Goal: Task Accomplishment & Management: Manage account settings

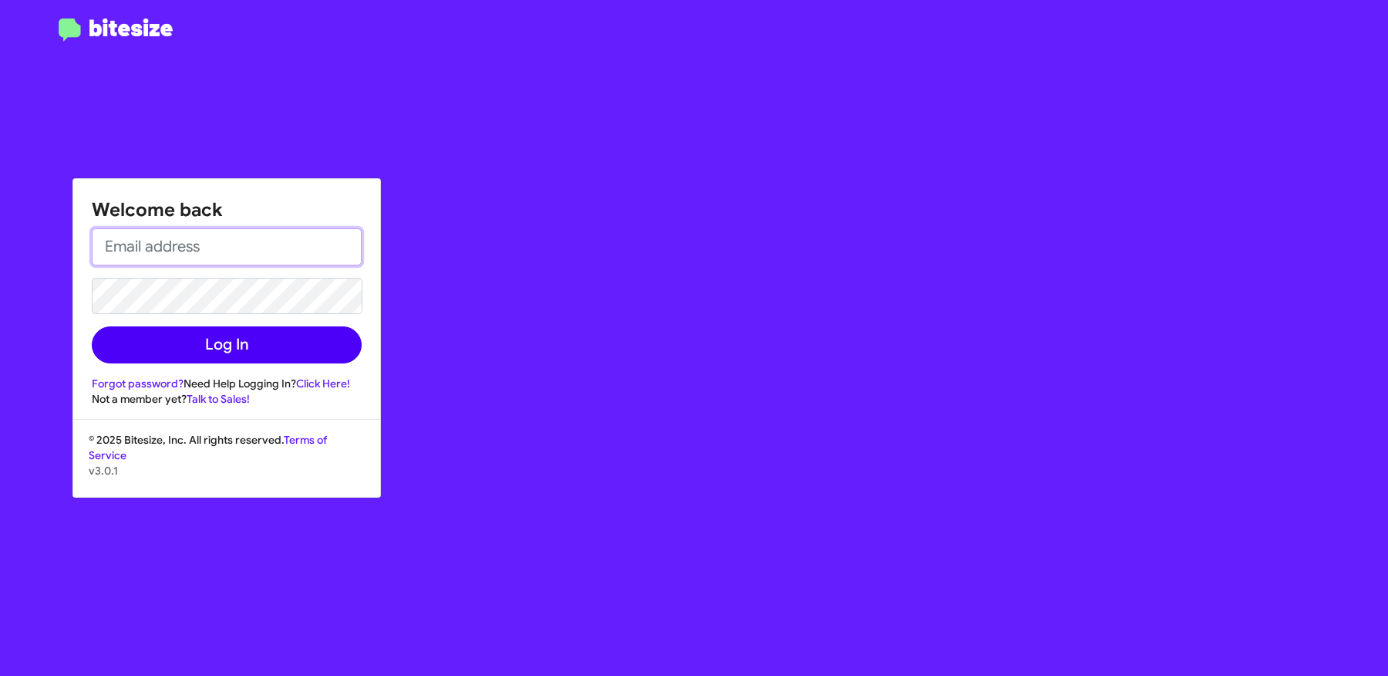
type input "[PERSON_NAME][EMAIL_ADDRESS][DOMAIN_NAME]"
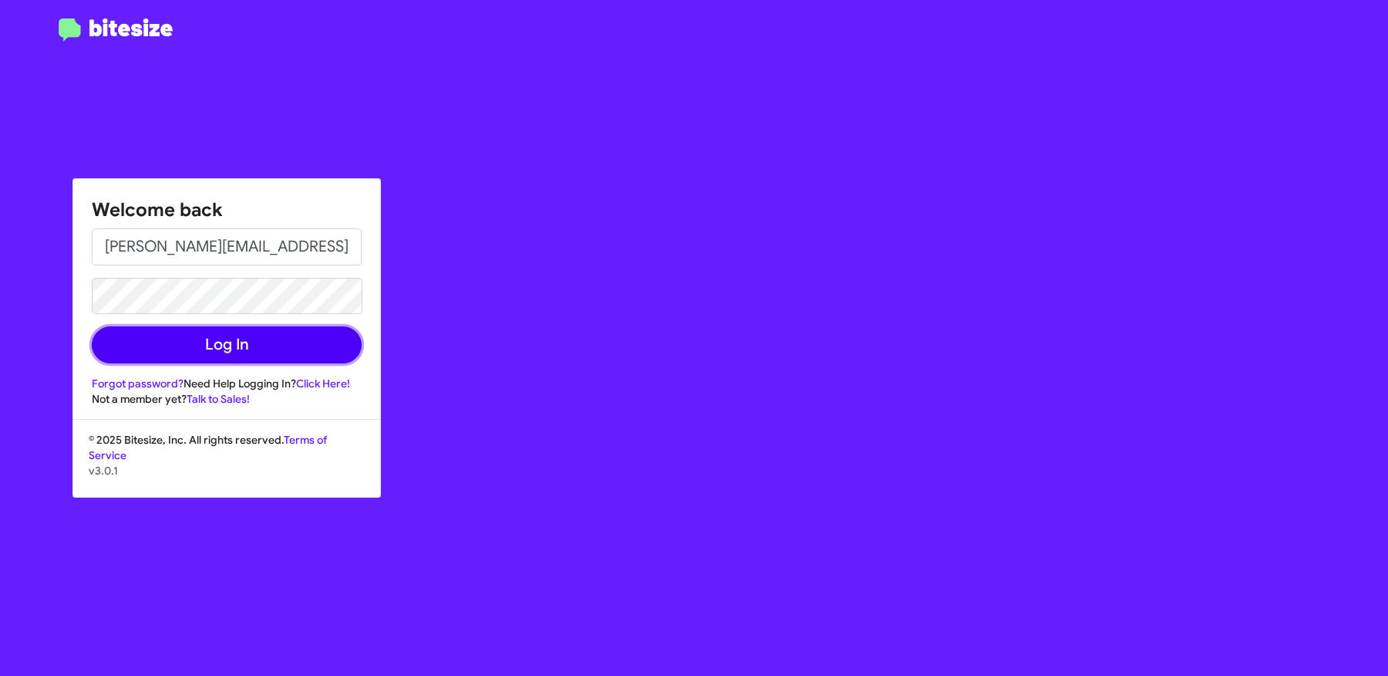
click at [272, 335] on button "Log In" at bounding box center [227, 344] width 270 height 37
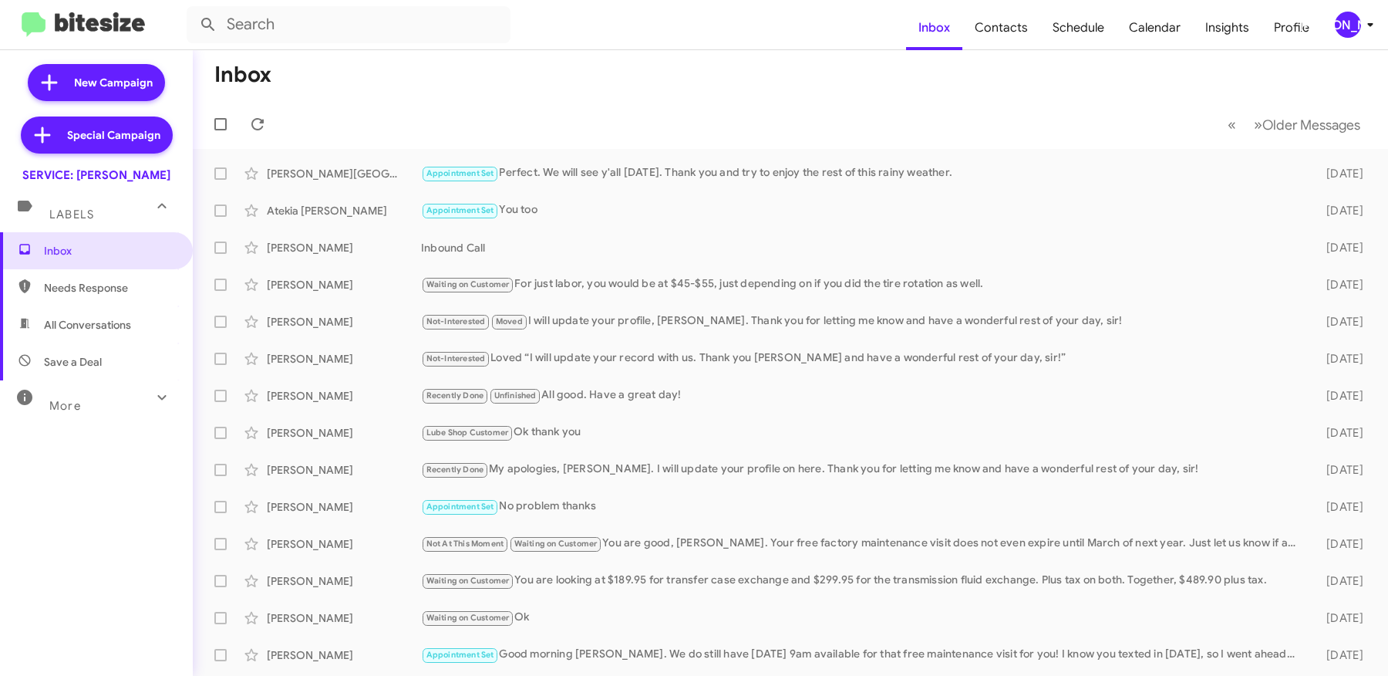
click at [1350, 30] on div "[PERSON_NAME]" at bounding box center [1348, 25] width 26 height 26
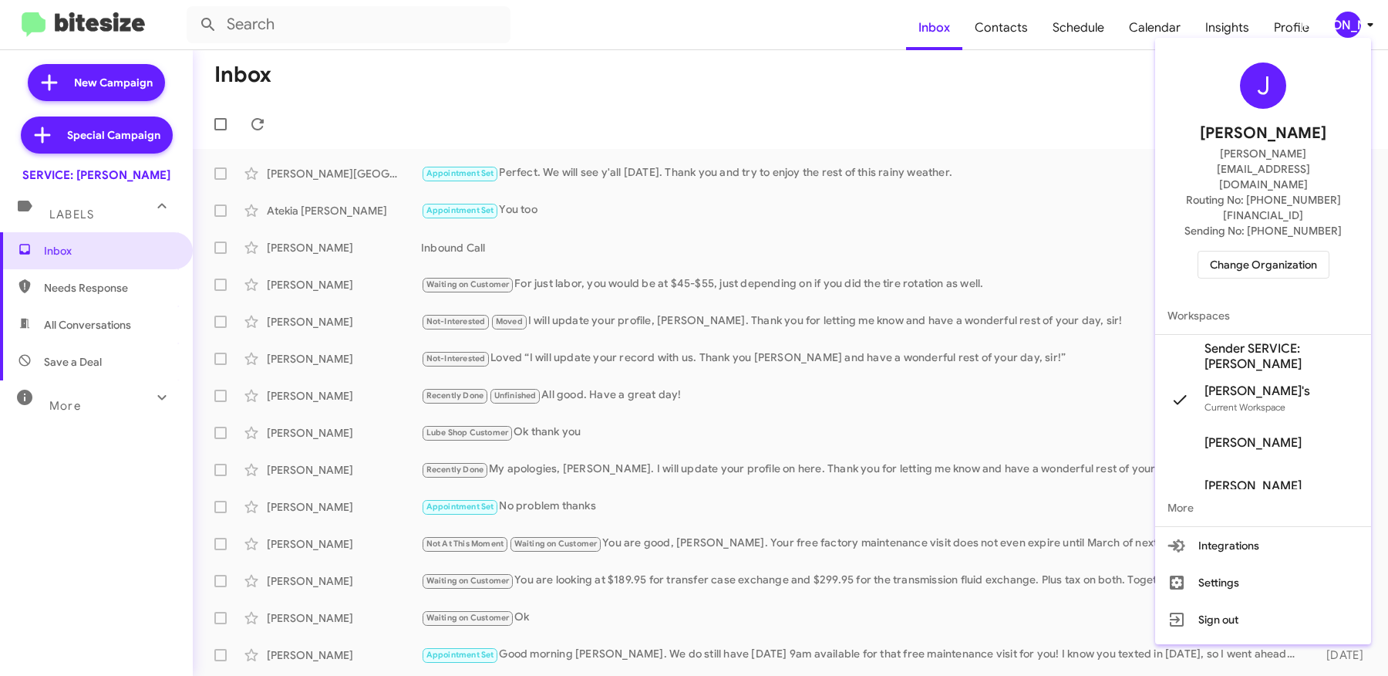
click at [1260, 341] on span "Sender SERVICE: [PERSON_NAME]" at bounding box center [1282, 356] width 154 height 31
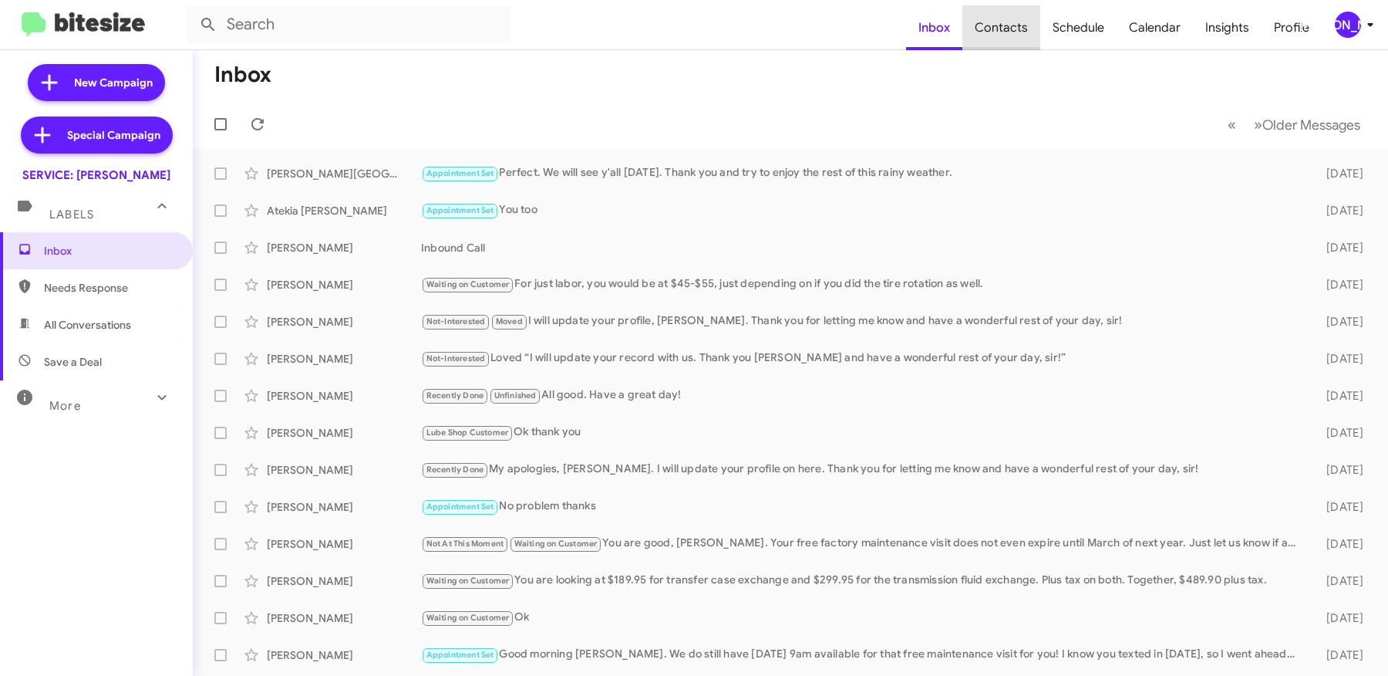
click at [1017, 33] on span "Contacts" at bounding box center [1002, 27] width 78 height 45
type input "in:groups"
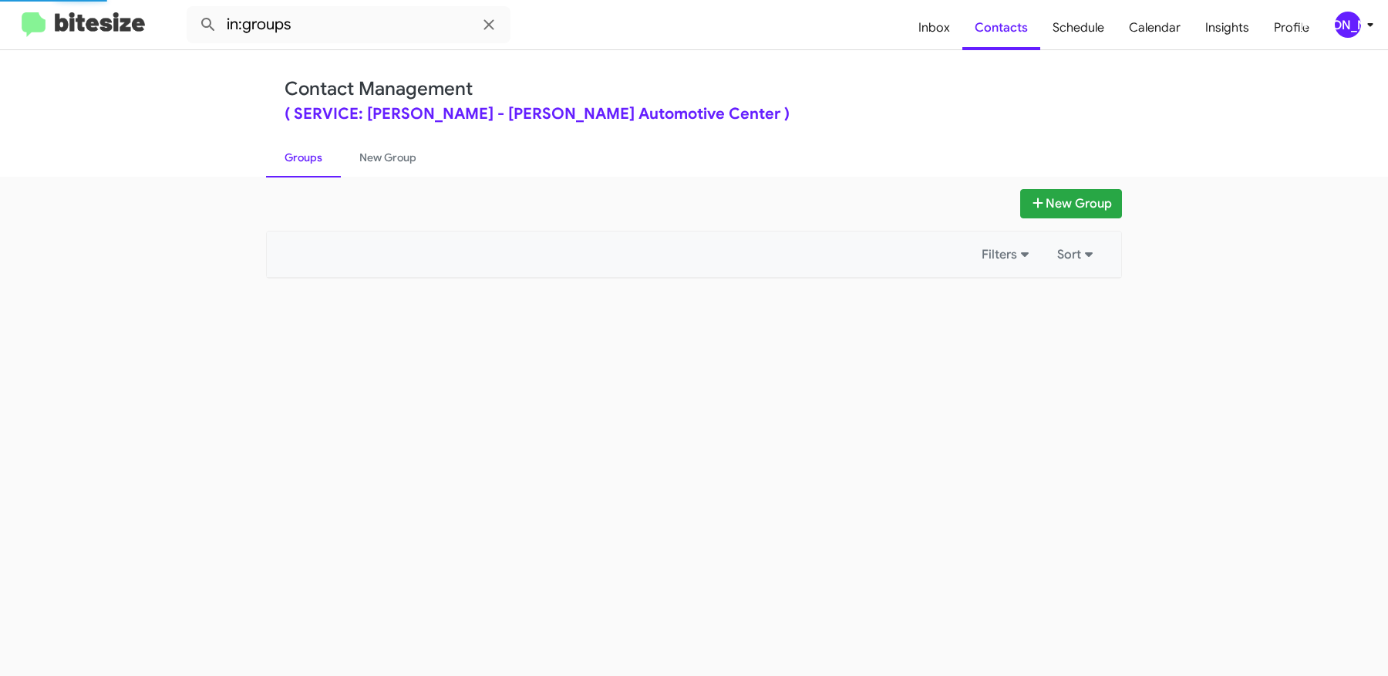
click at [1344, 23] on div "[PERSON_NAME]" at bounding box center [1348, 25] width 26 height 26
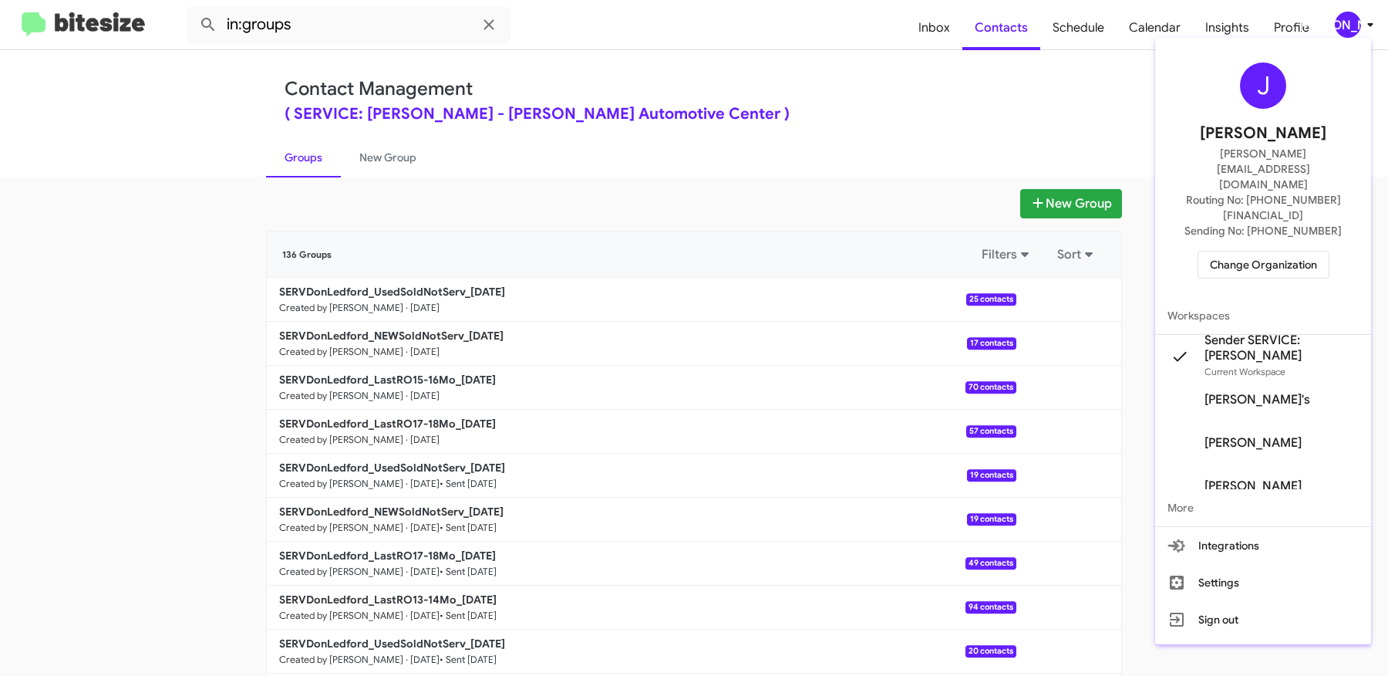
click at [885, 113] on div at bounding box center [694, 338] width 1388 height 676
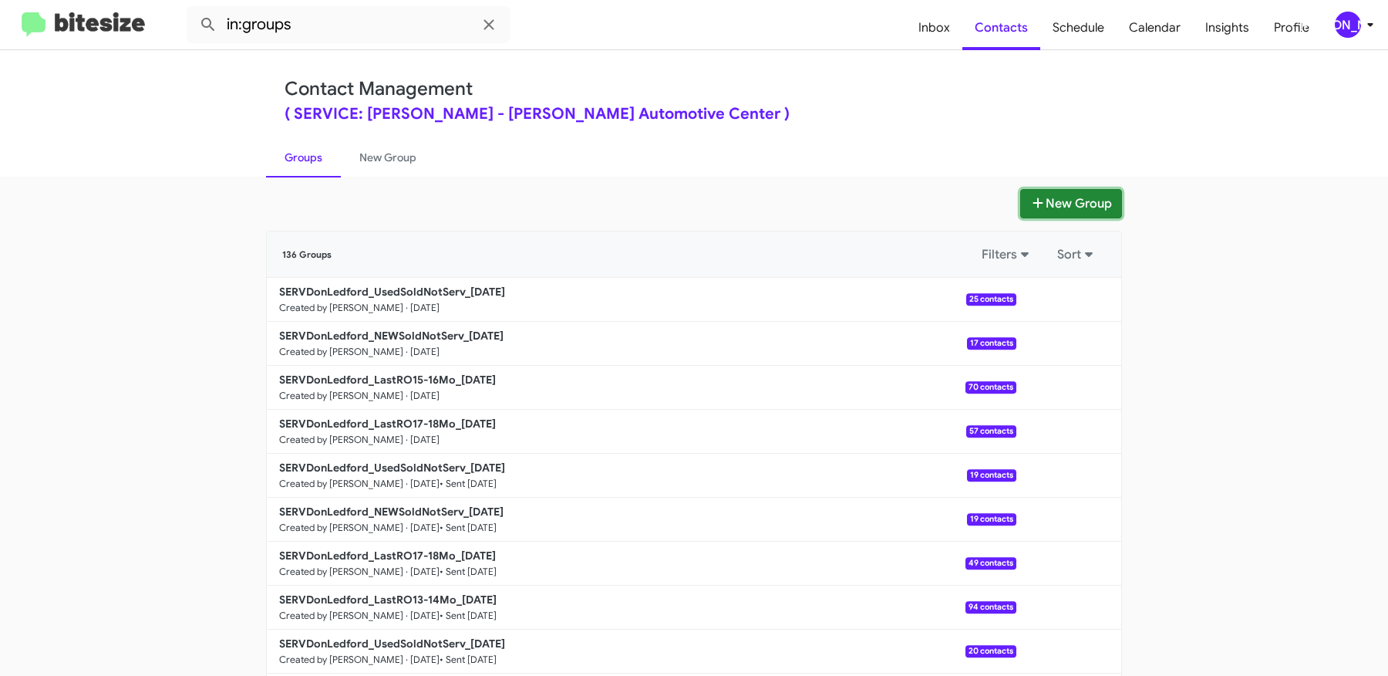
click at [1078, 207] on button "New Group" at bounding box center [1071, 203] width 102 height 29
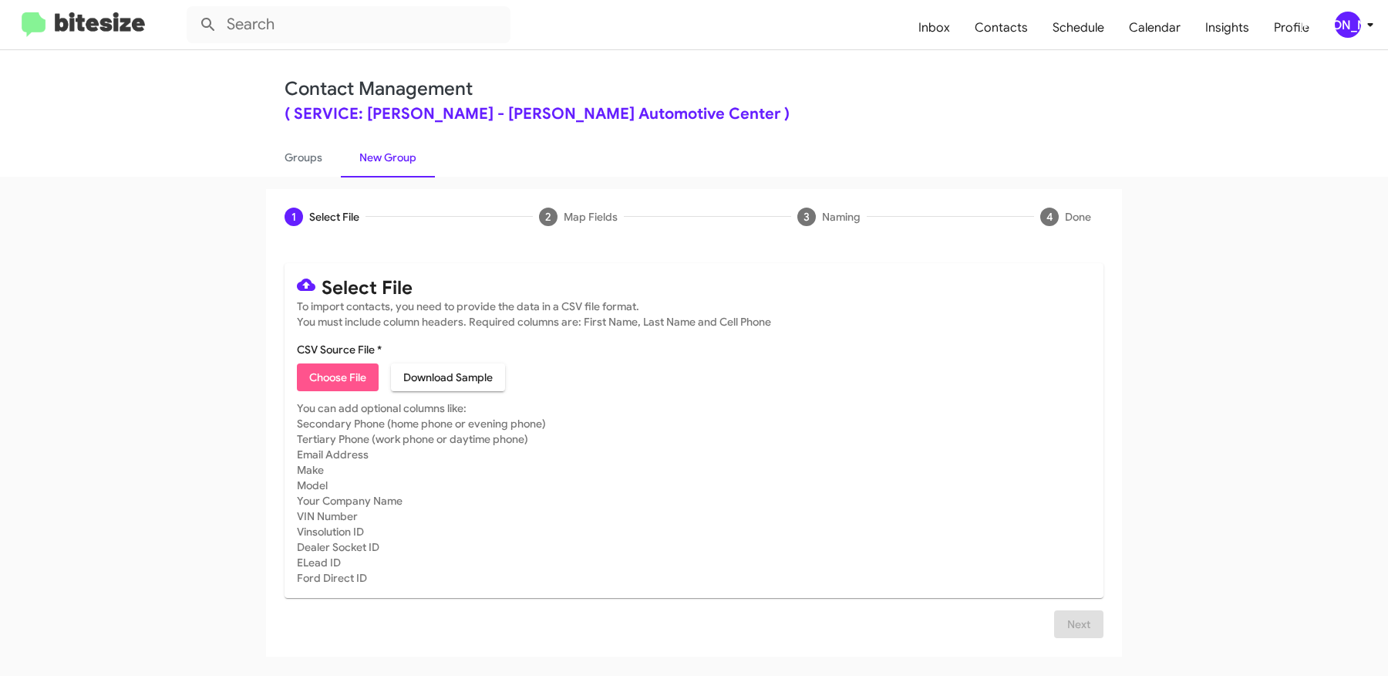
click at [369, 377] on button "Choose File" at bounding box center [338, 377] width 82 height 28
type input "SERVDonLedford_LastRO15-16Mo_09-30-25"
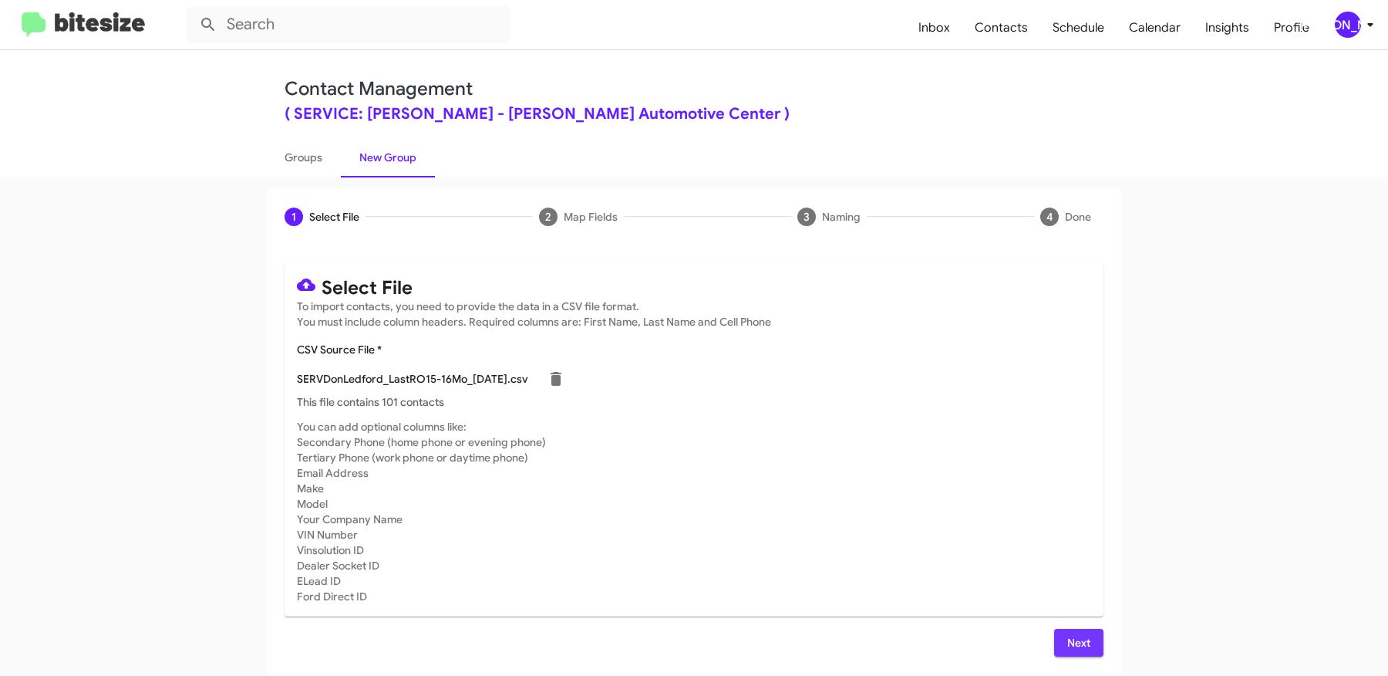
click at [1088, 638] on span "Next" at bounding box center [1079, 643] width 25 height 28
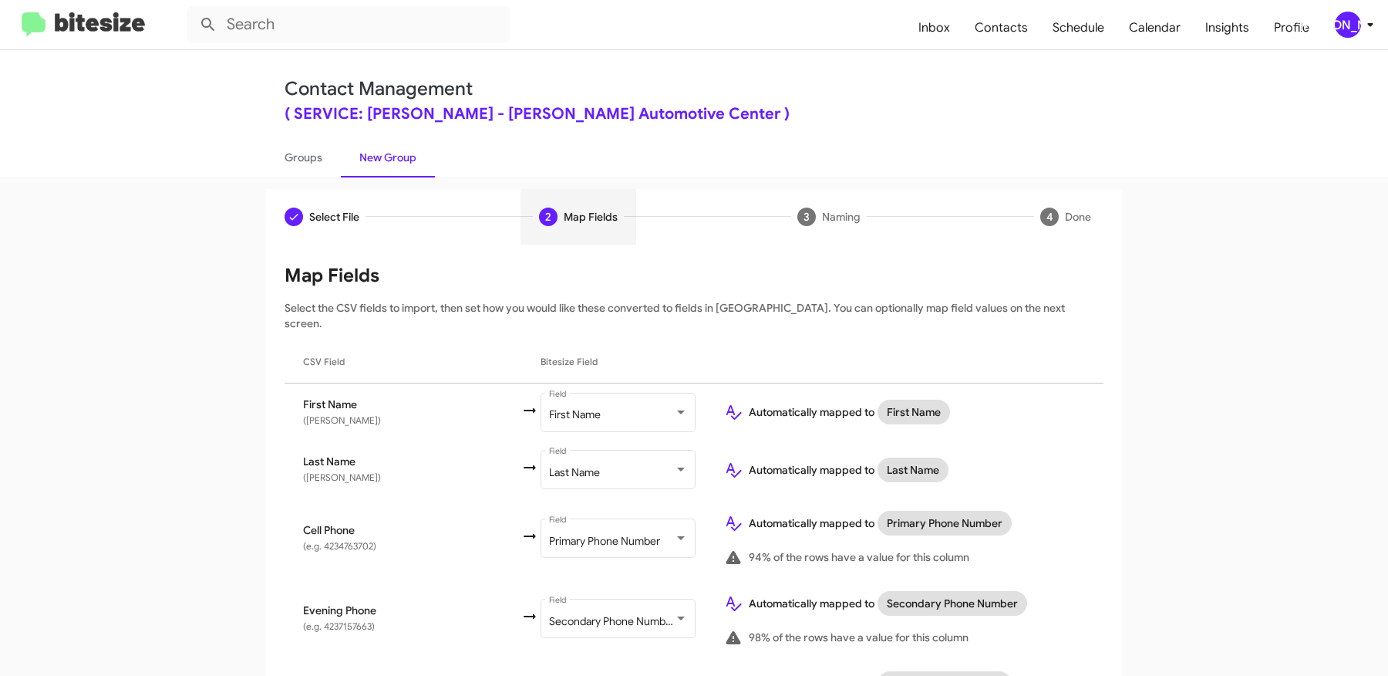
scroll to position [691, 0]
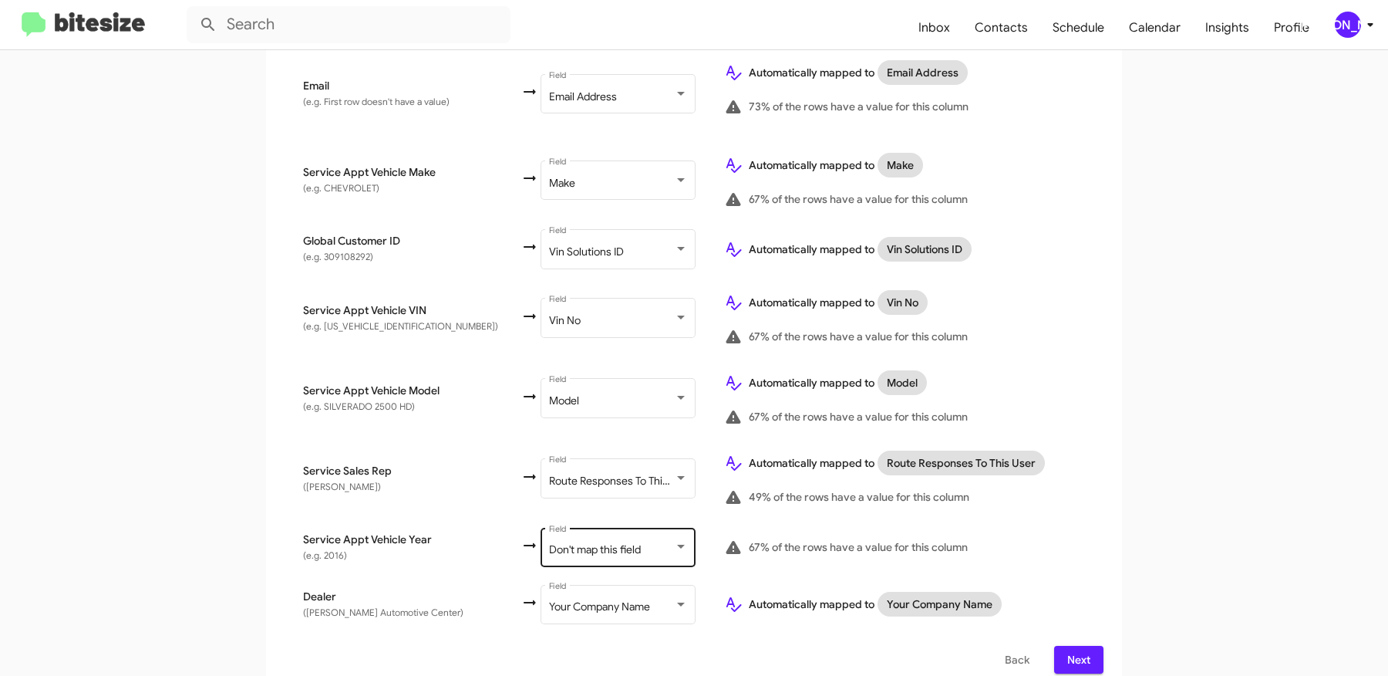
click at [609, 541] on div "Don't map this field Field" at bounding box center [618, 545] width 139 height 42
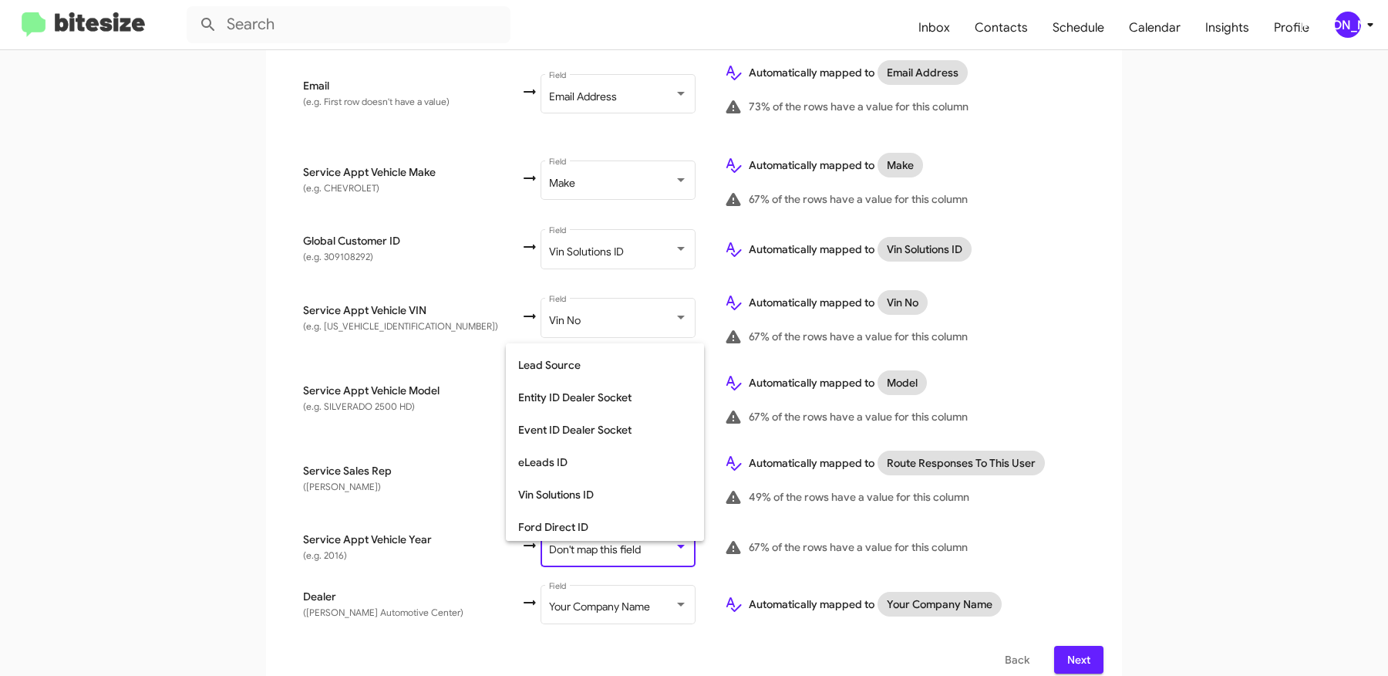
scroll to position [579, 0]
click at [563, 489] on span "Year" at bounding box center [605, 493] width 174 height 32
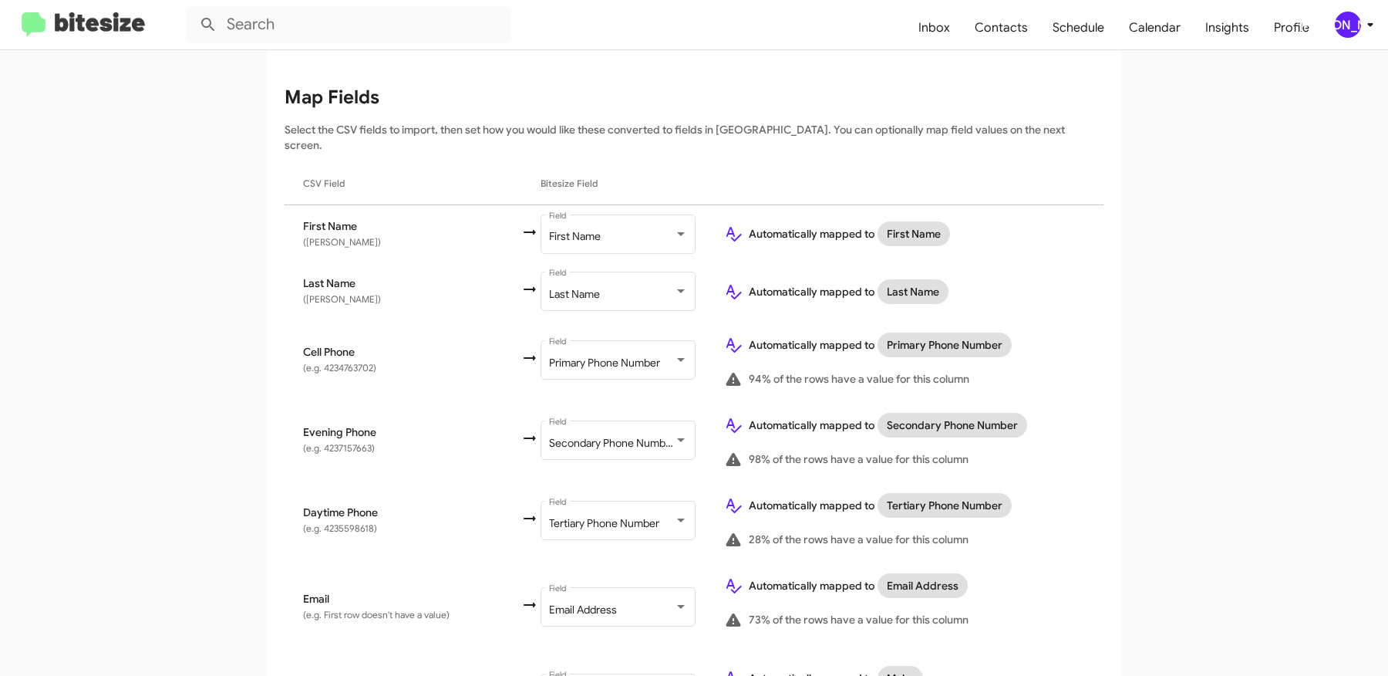
scroll to position [691, 0]
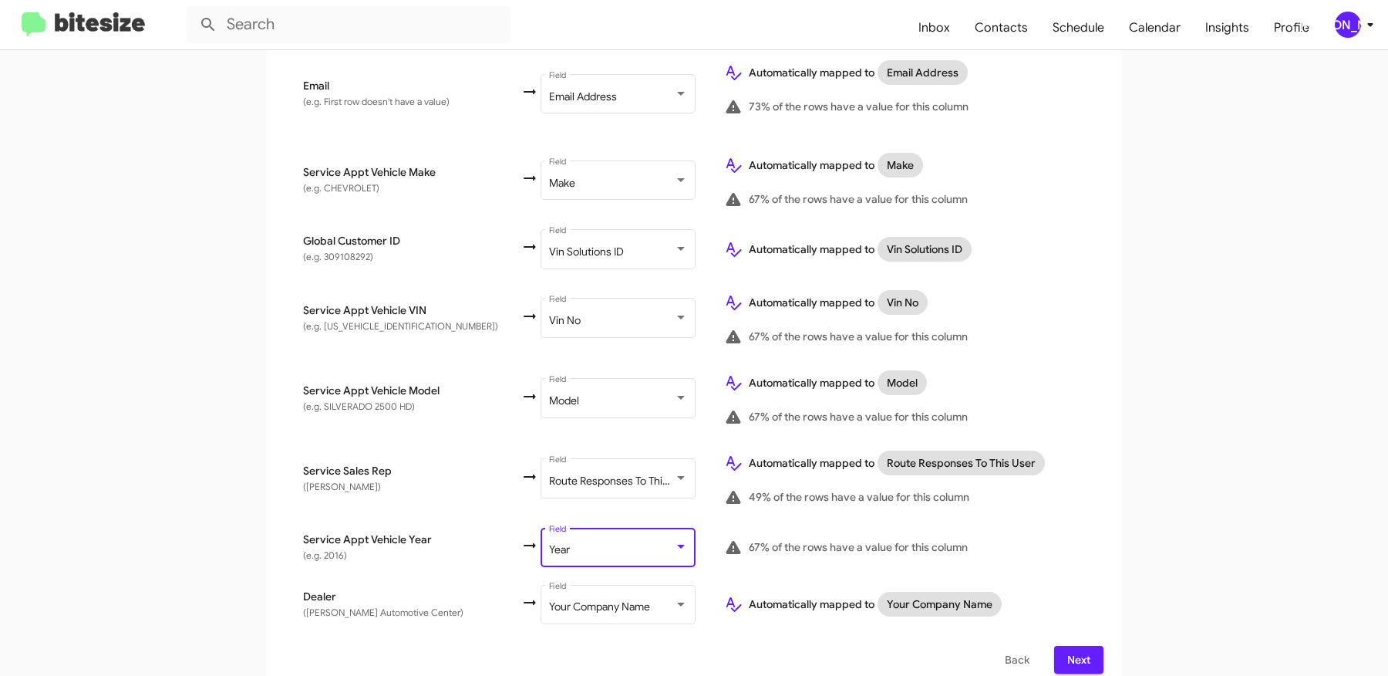
click at [1081, 646] on span "Next" at bounding box center [1079, 660] width 25 height 28
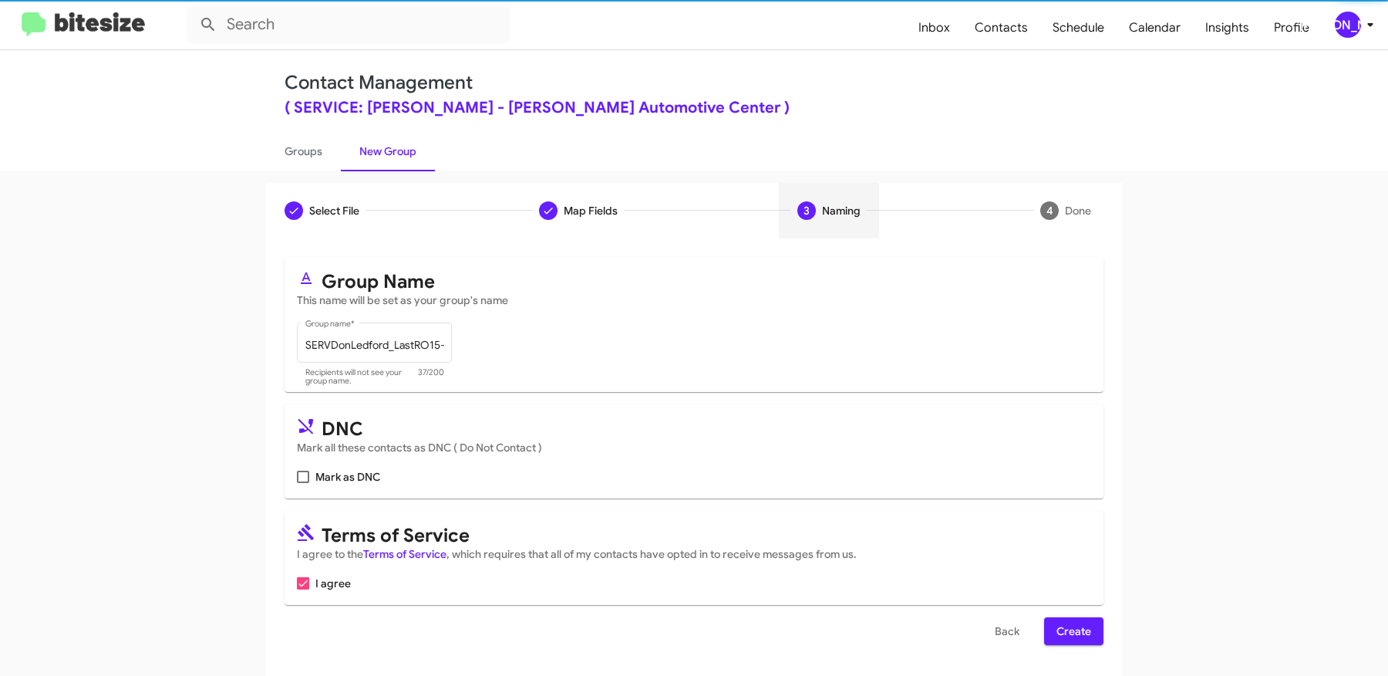
scroll to position [0, 0]
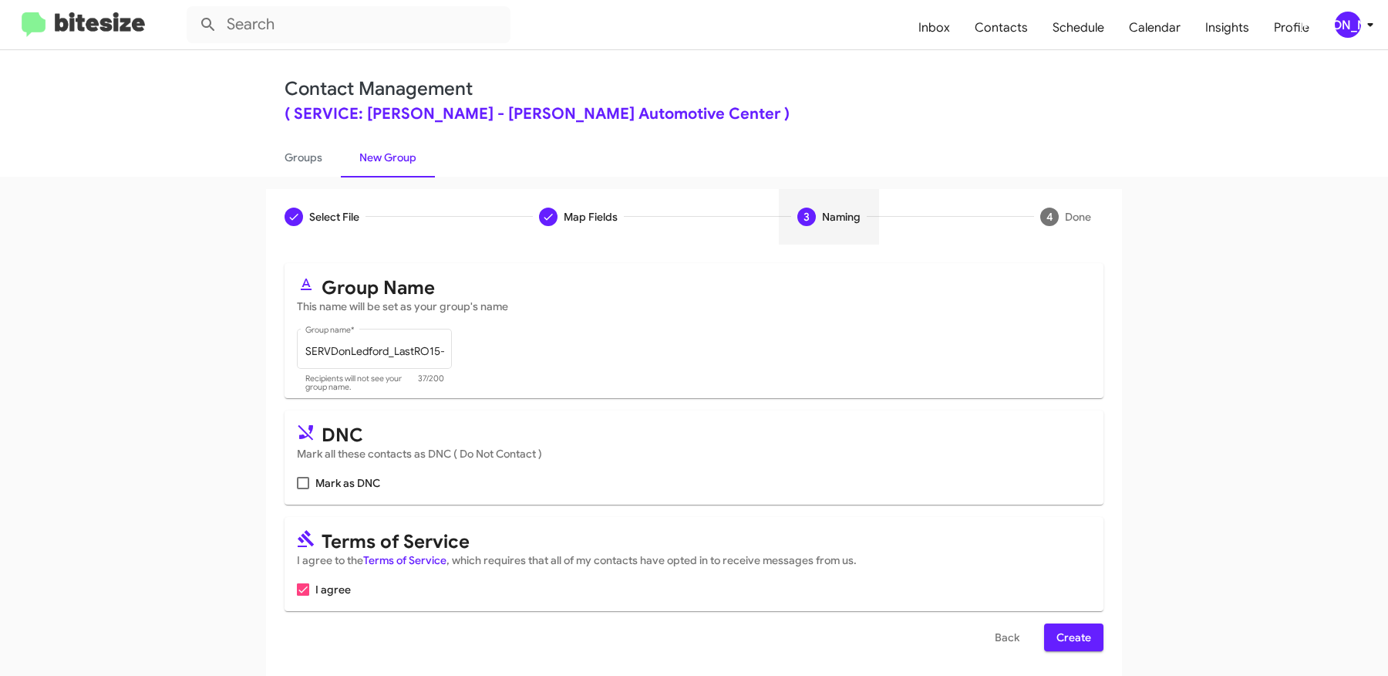
click at [1071, 632] on span "Create" at bounding box center [1074, 637] width 35 height 28
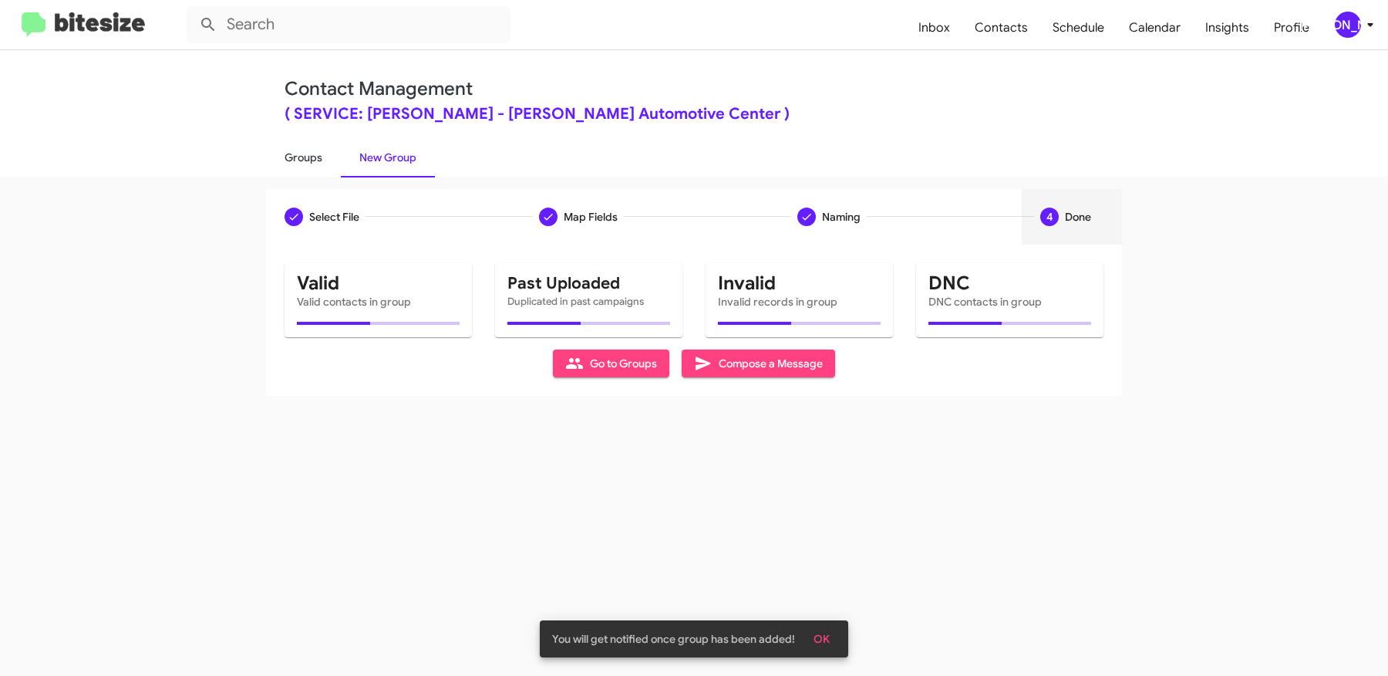
click at [315, 159] on link "Groups" at bounding box center [303, 157] width 75 height 40
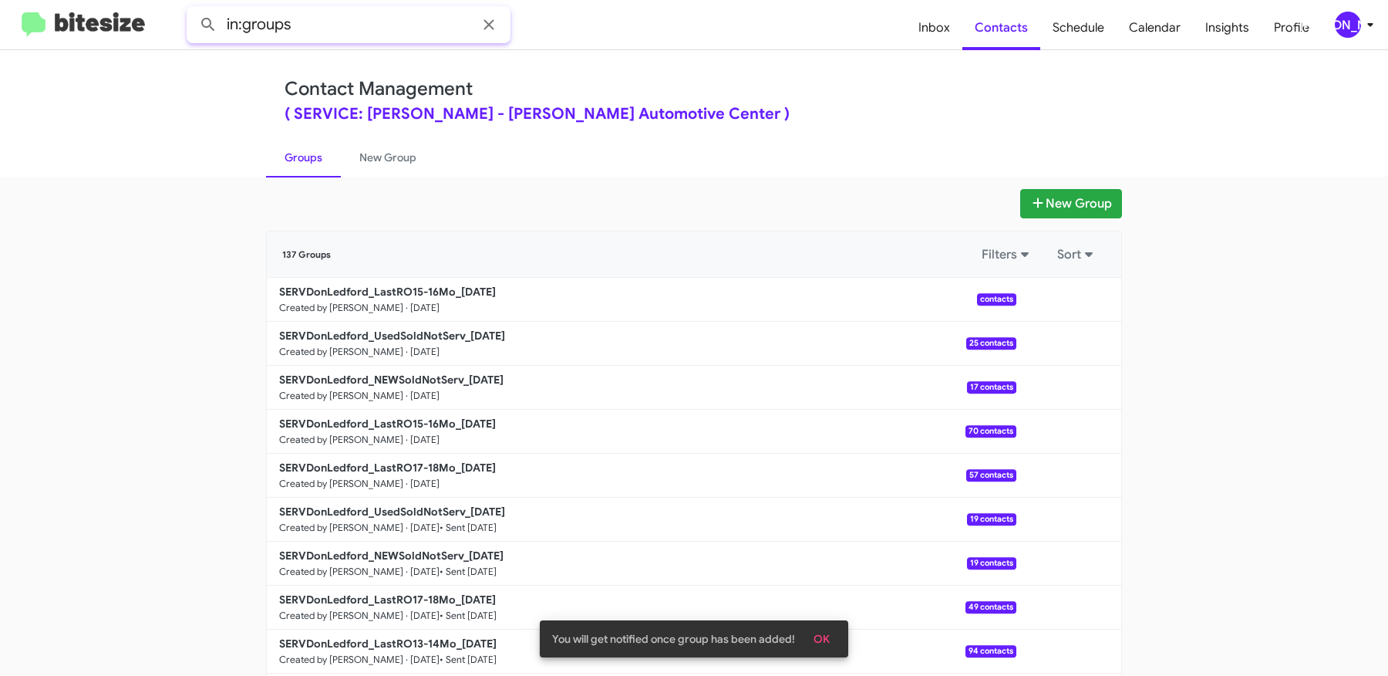
click at [338, 12] on input "in:groups" at bounding box center [349, 24] width 324 height 37
type input "in:groups 15-16"
click at [193, 9] on button at bounding box center [208, 24] width 31 height 31
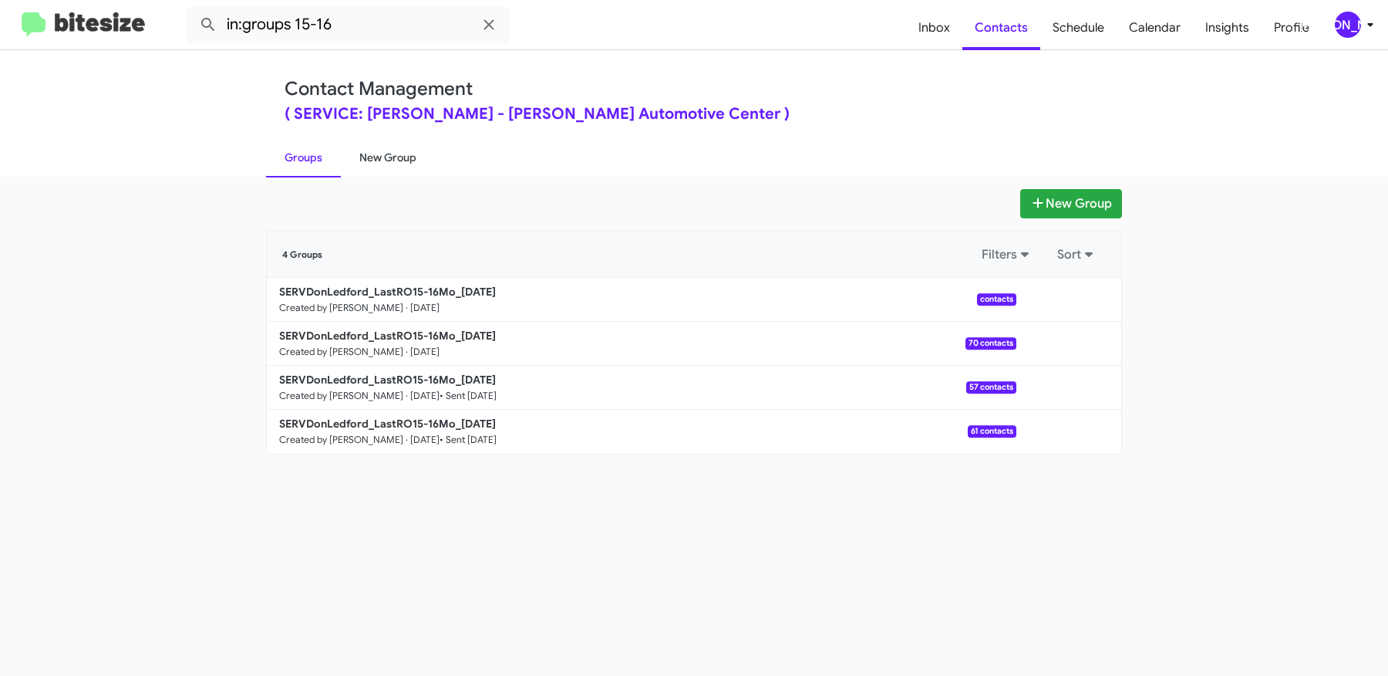
click at [377, 162] on link "New Group" at bounding box center [388, 157] width 94 height 40
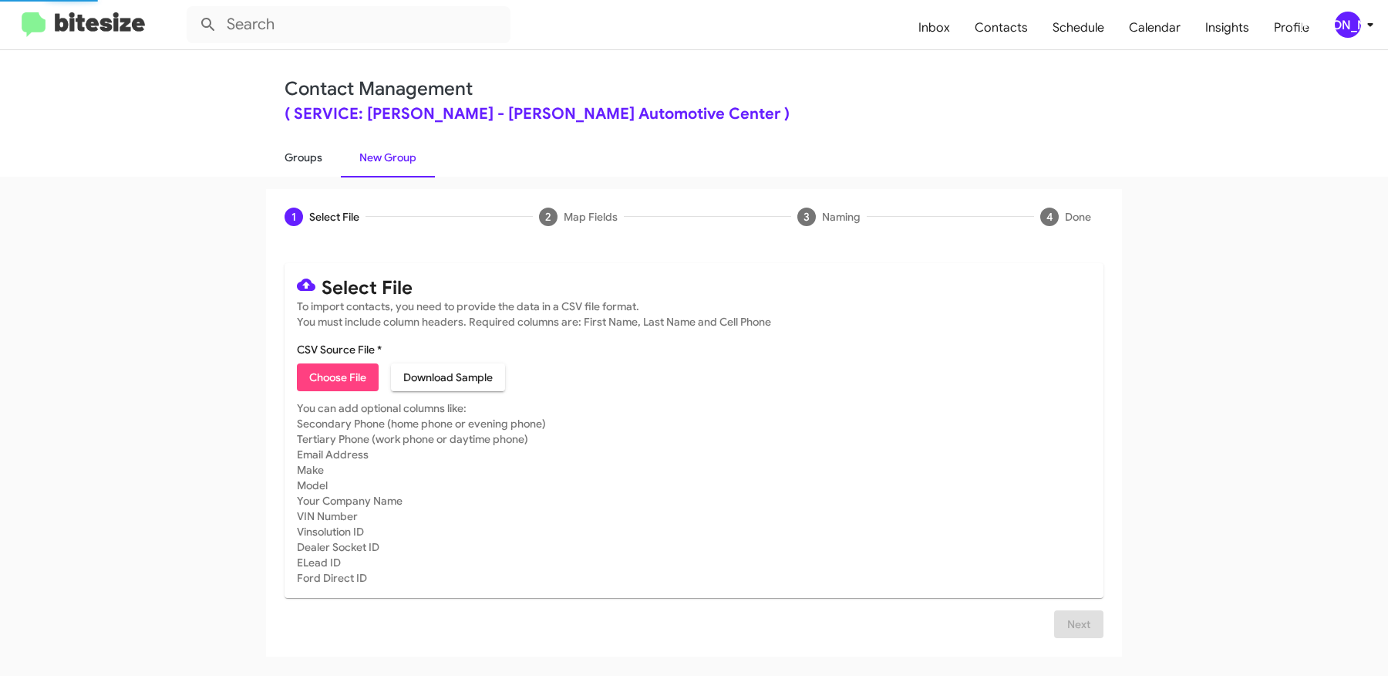
click at [312, 158] on link "Groups" at bounding box center [303, 157] width 75 height 40
type input "in:groups"
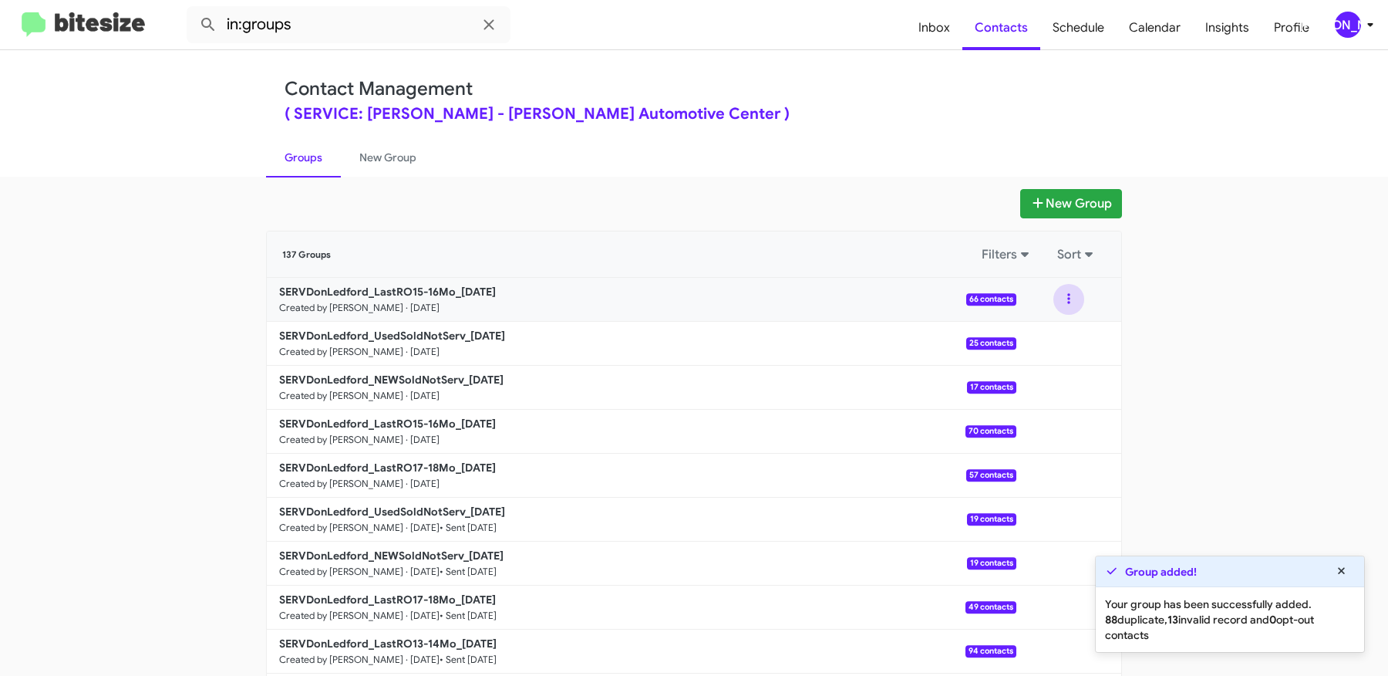
click at [1072, 300] on button at bounding box center [1069, 299] width 31 height 31
click at [1044, 339] on button "View contacts" at bounding box center [1022, 340] width 123 height 37
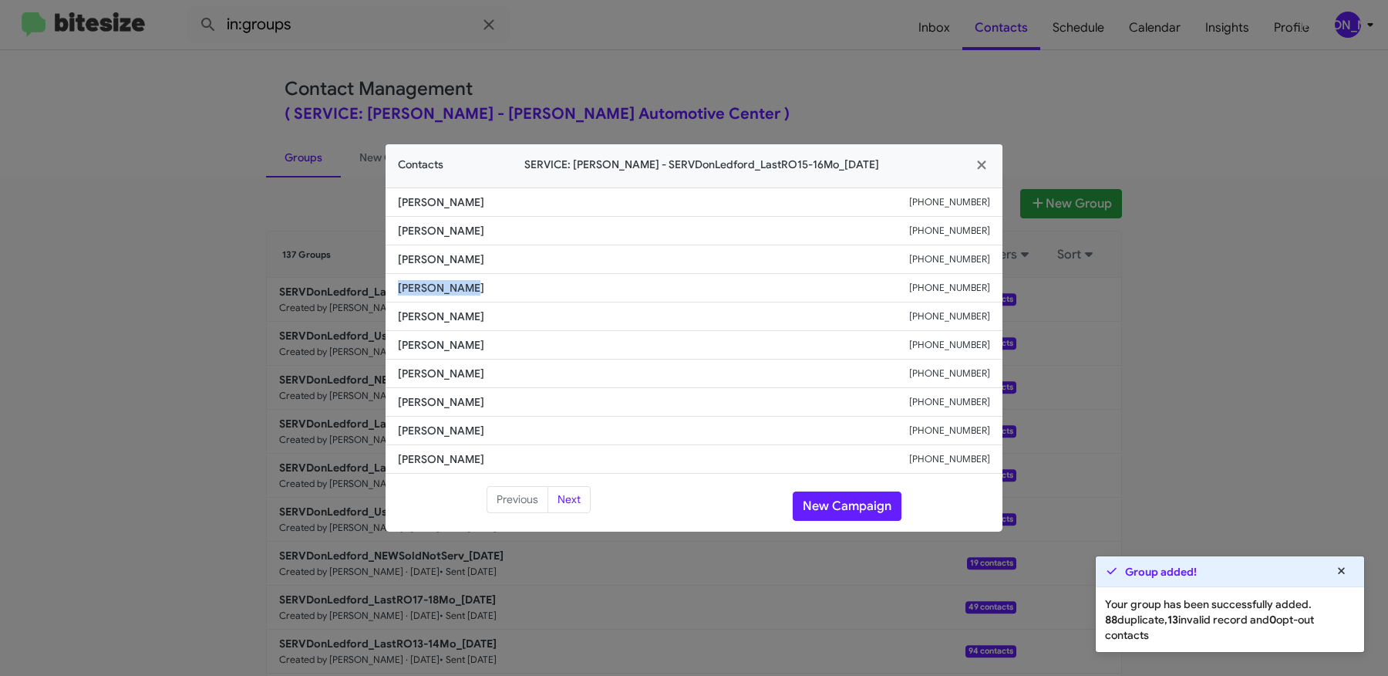
drag, startPoint x: 463, startPoint y: 288, endPoint x: 376, endPoint y: 288, distance: 87.2
click at [376, 288] on modal-container "Contacts SERVICE: Don Ledford - SERVDonLedford_LastRO15-16Mo_09-30-25 Phillip W…" at bounding box center [694, 338] width 1388 height 676
copy span "Tim Oloffson"
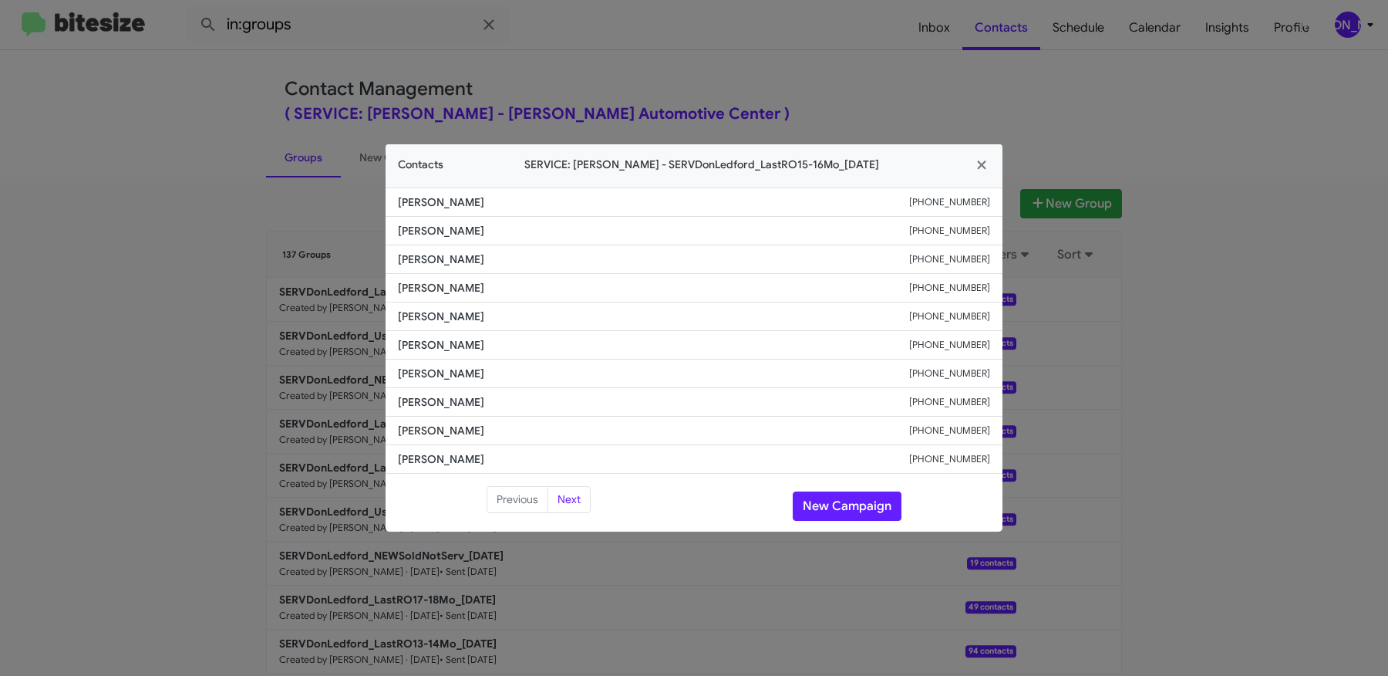
click at [168, 272] on modal-container "Contacts SERVICE: Don Ledford - SERVDonLedford_LastRO15-16Mo_09-30-25 Phillip W…" at bounding box center [694, 338] width 1388 height 676
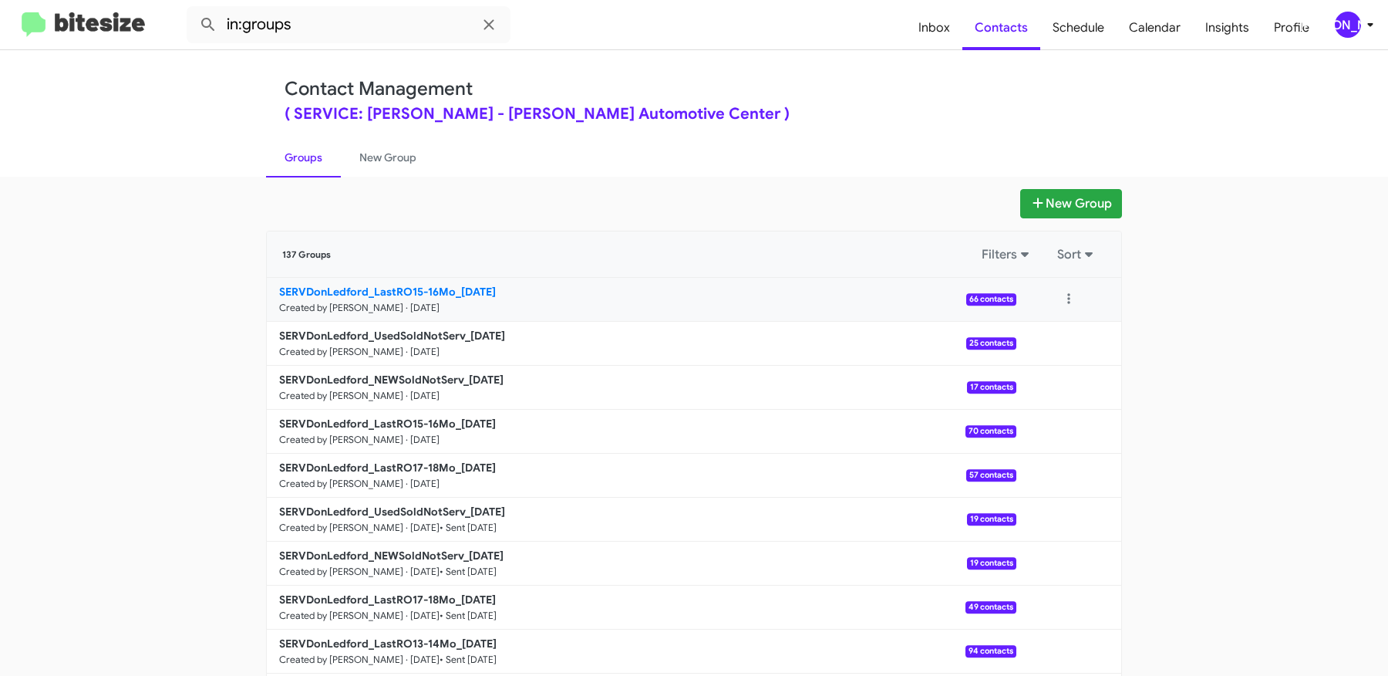
click at [448, 295] on b "SERVDonLedford_LastRO15-16Mo_09-30-25" at bounding box center [387, 292] width 217 height 14
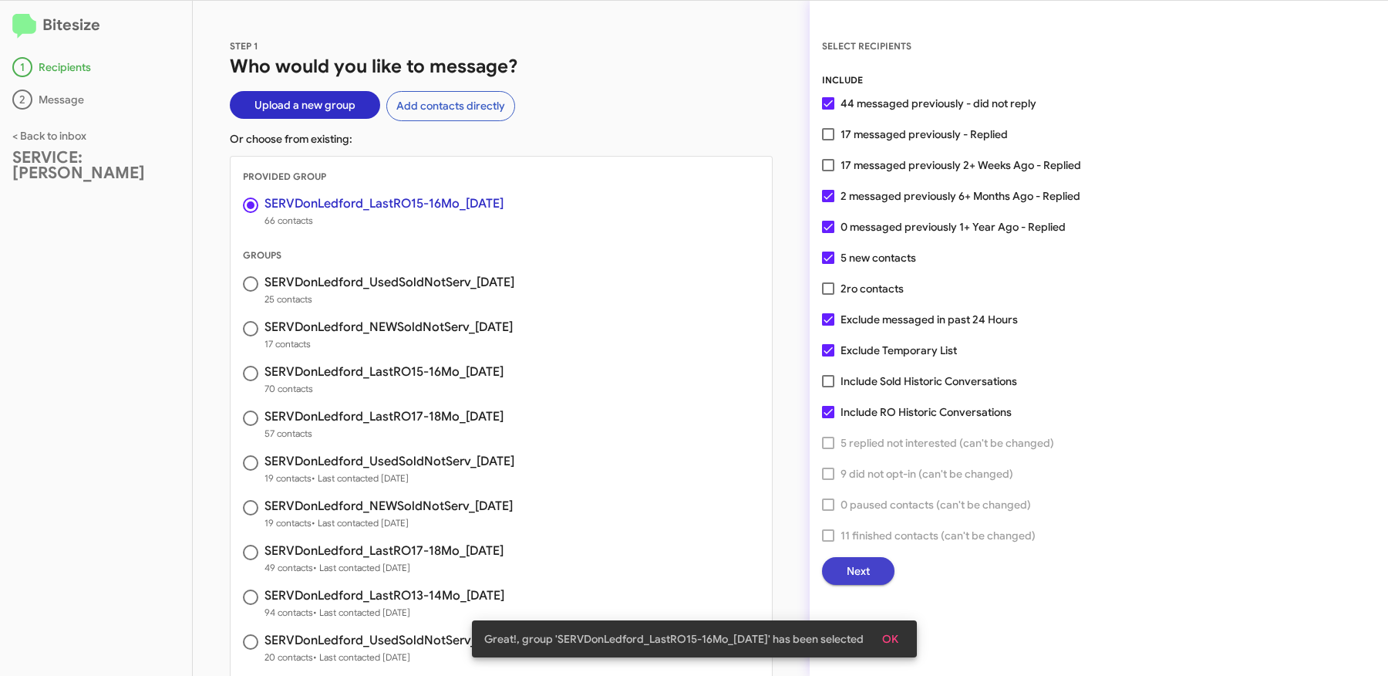
click at [859, 559] on span "Next" at bounding box center [858, 571] width 23 height 28
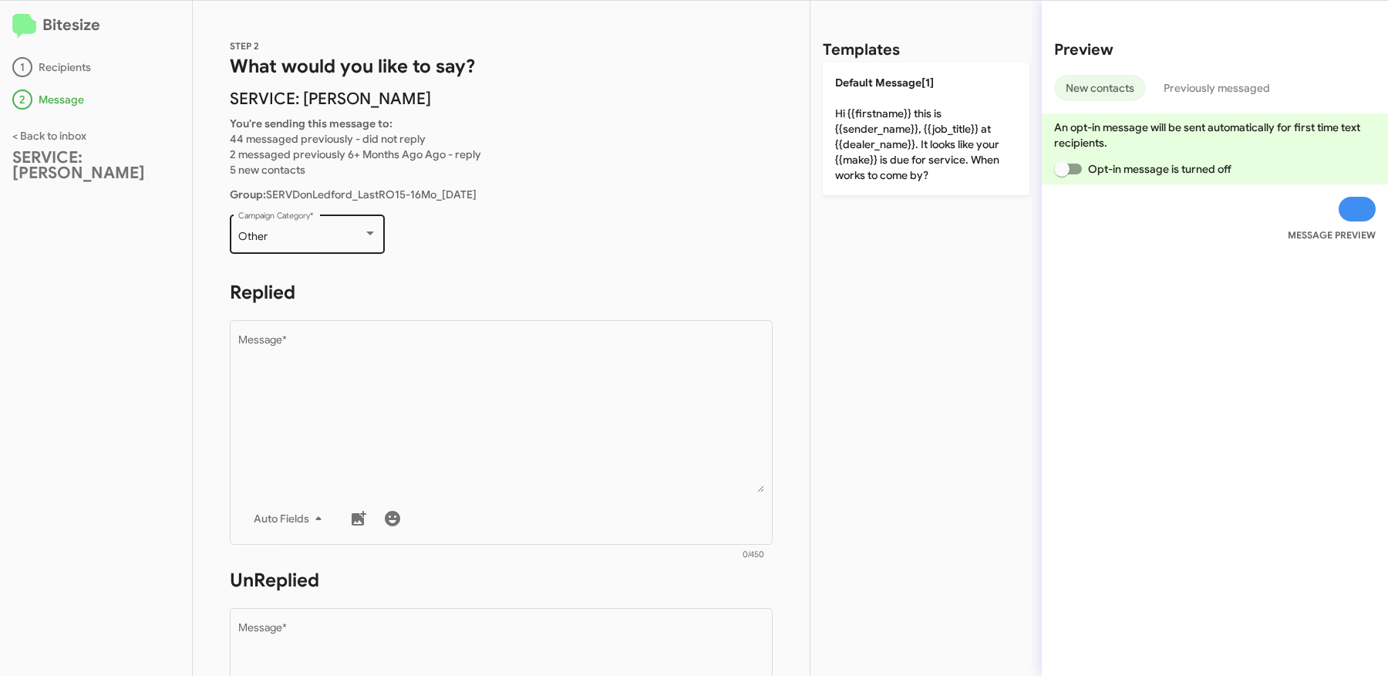
click at [328, 241] on div "Other" at bounding box center [300, 237] width 125 height 12
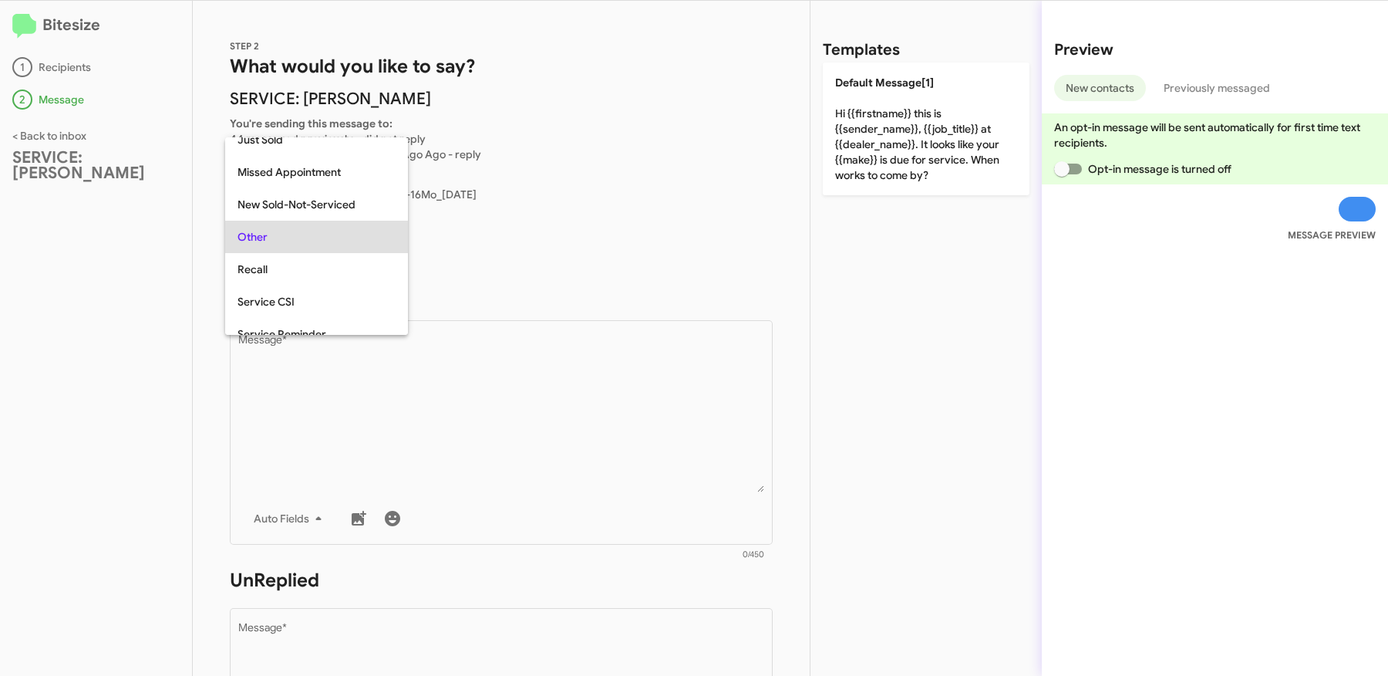
scroll to position [32, 0]
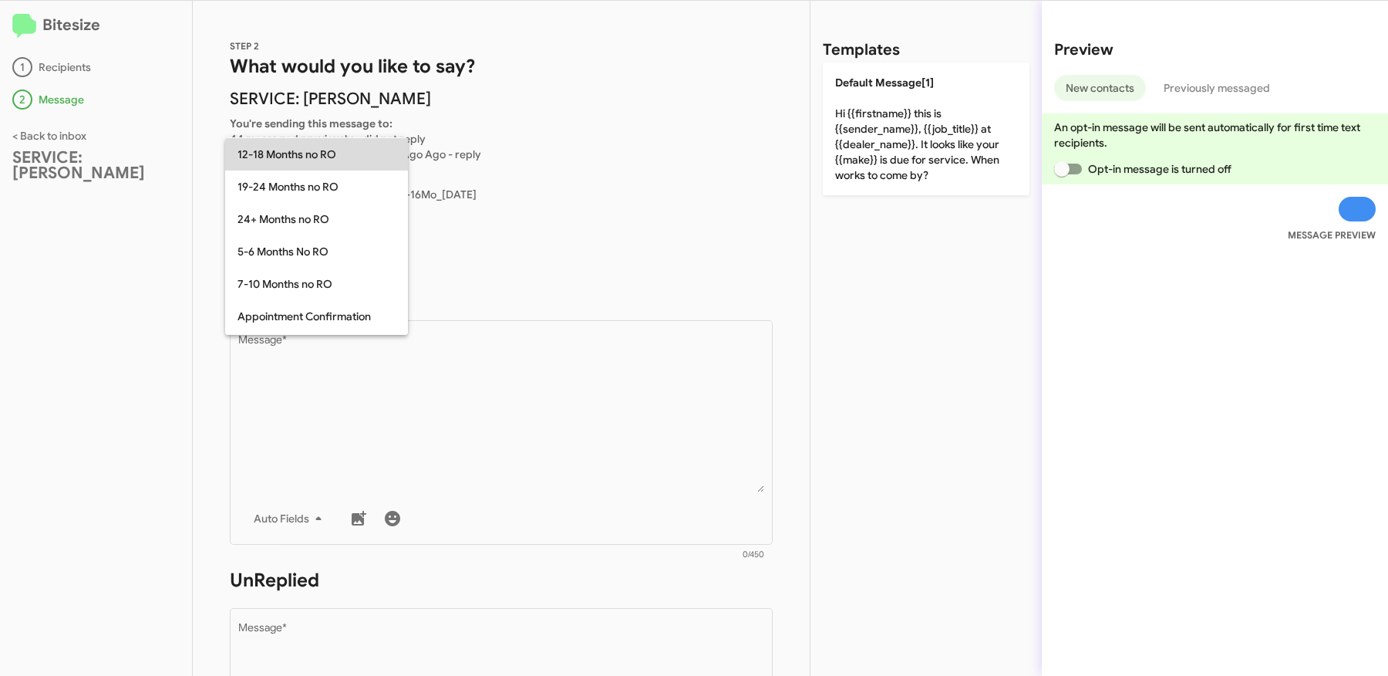
click at [278, 164] on span "12-18 Months no RO" at bounding box center [317, 154] width 158 height 32
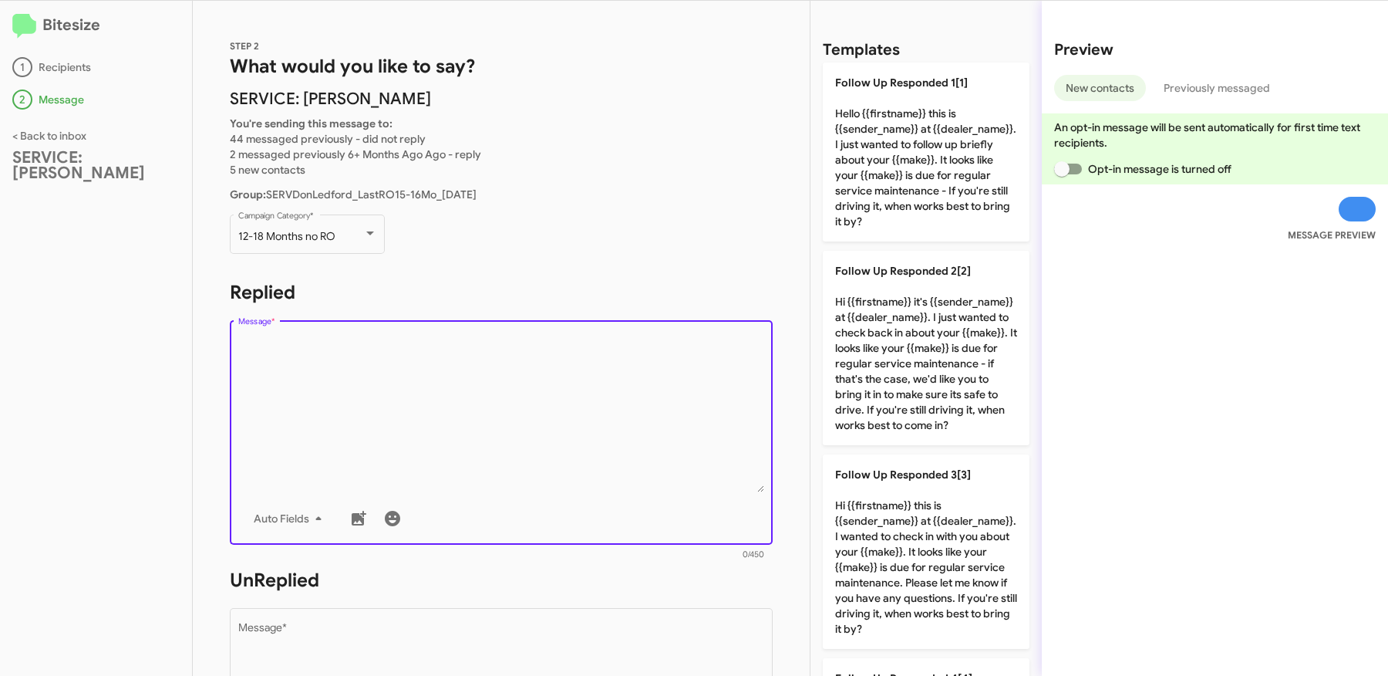
click at [467, 355] on textarea "Message *" at bounding box center [501, 413] width 527 height 157
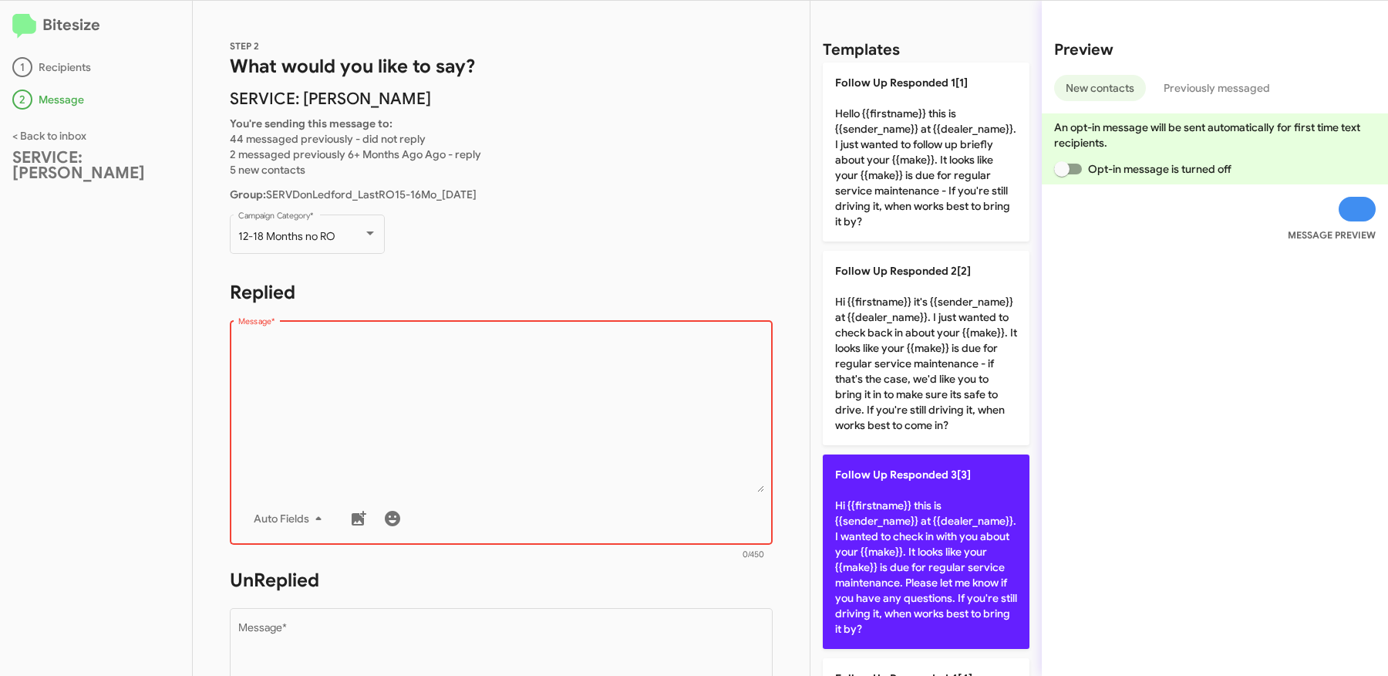
click at [1014, 609] on p "Follow Up Responded 3[3] Hi {{firstname}} this is {{sender_name}} at {{dealer_n…" at bounding box center [926, 551] width 207 height 194
type textarea "Hi {{firstname}} this is {{sender_name}} at {{dealer_name}}. I wanted to check …"
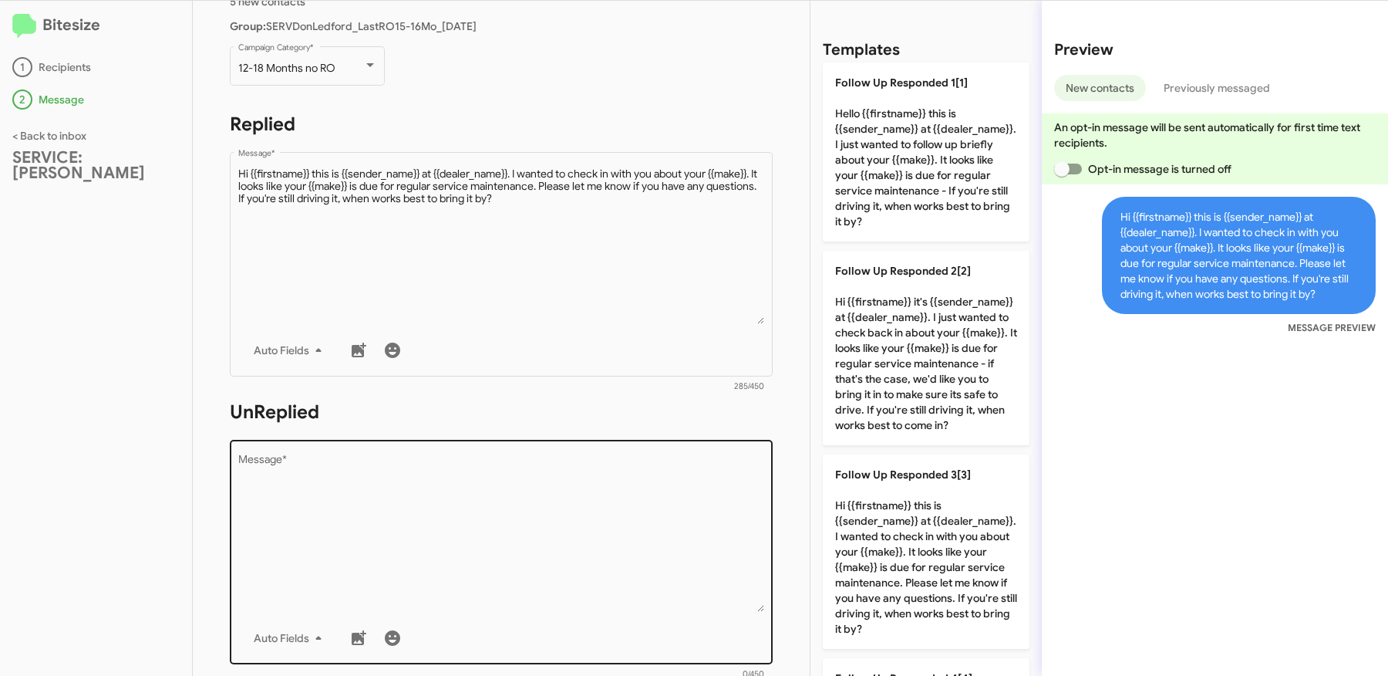
scroll to position [193, 0]
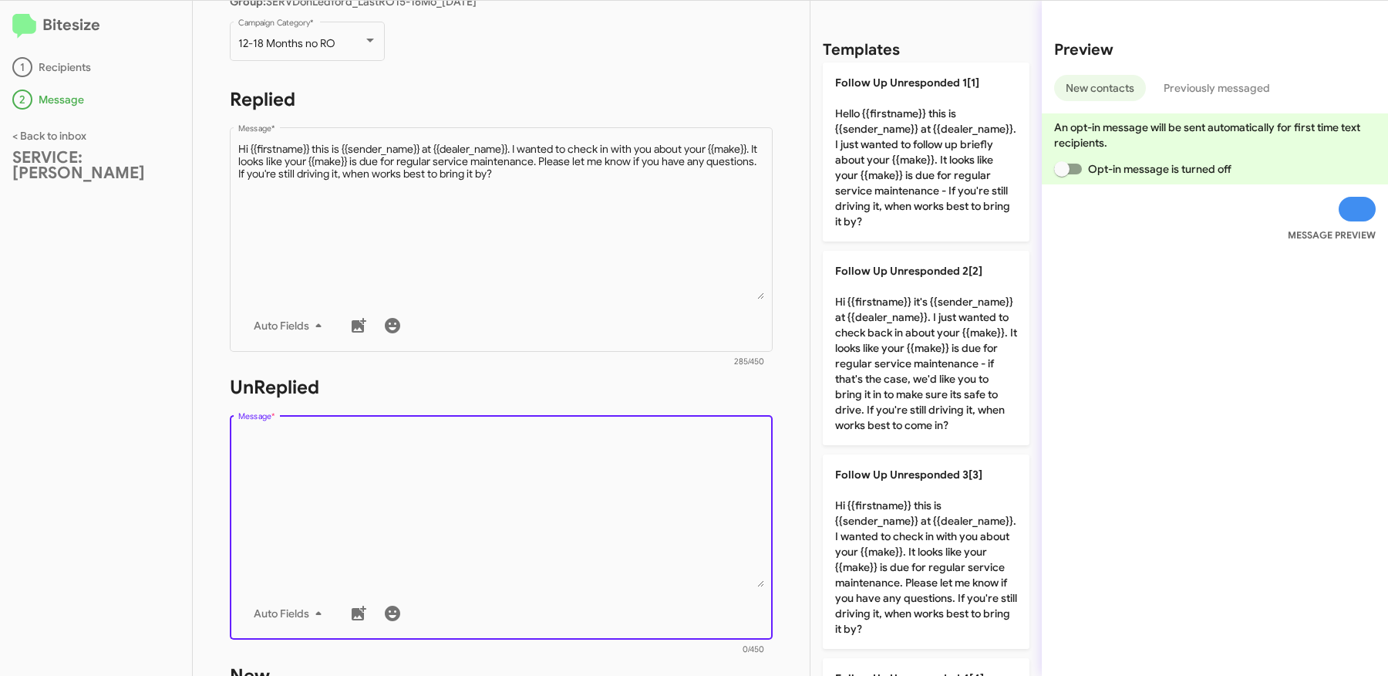
click at [562, 502] on textarea "Message *" at bounding box center [501, 508] width 527 height 157
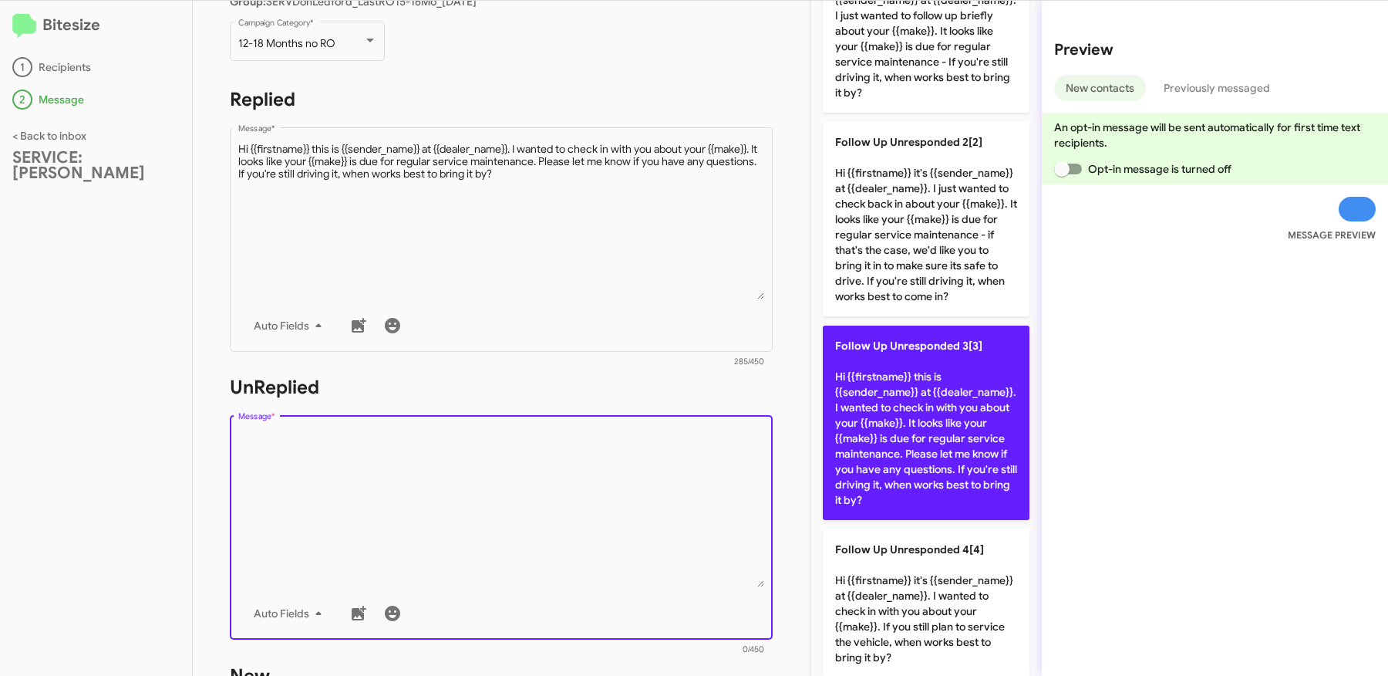
scroll to position [187, 0]
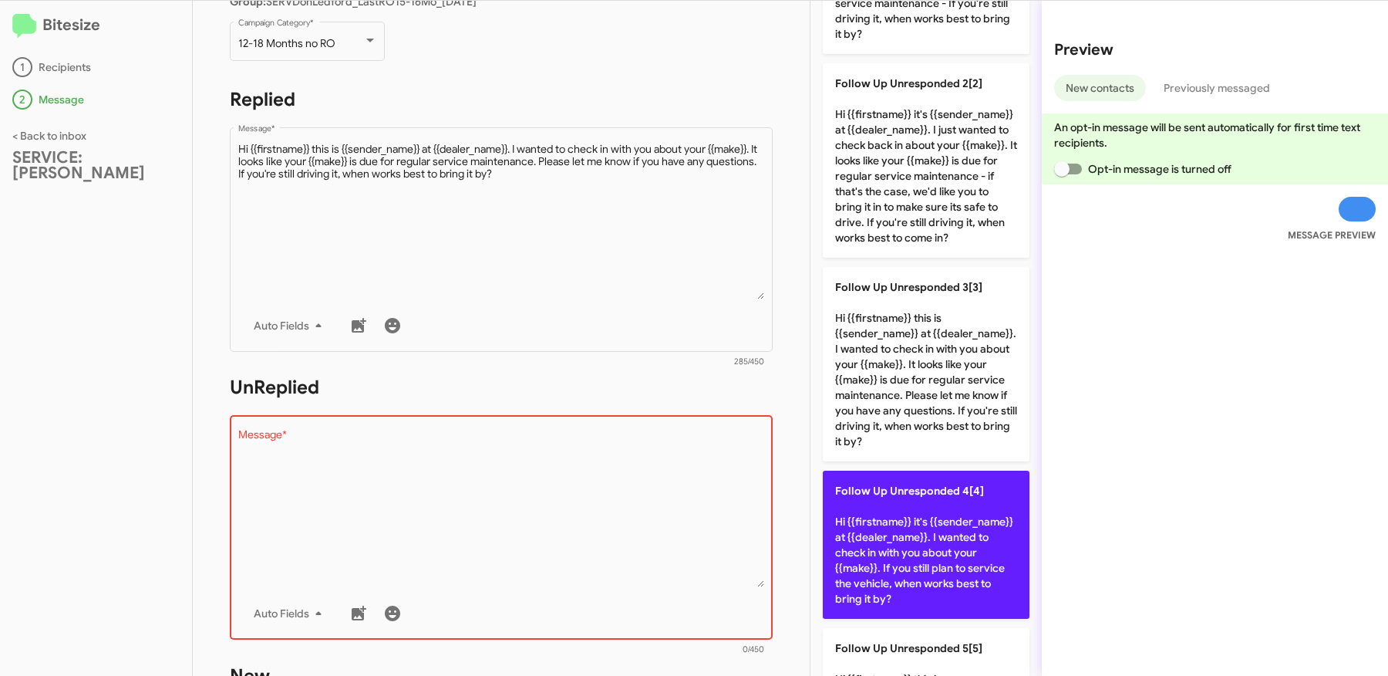
click at [903, 545] on p "Follow Up Unresponded 4[4] Hi {{firstname}} it's {{sender_name}} at {{dealer_na…" at bounding box center [926, 545] width 207 height 148
type textarea "Hi {{firstname}} it's {{sender_name}} at {{dealer_name}}. I wanted to check in …"
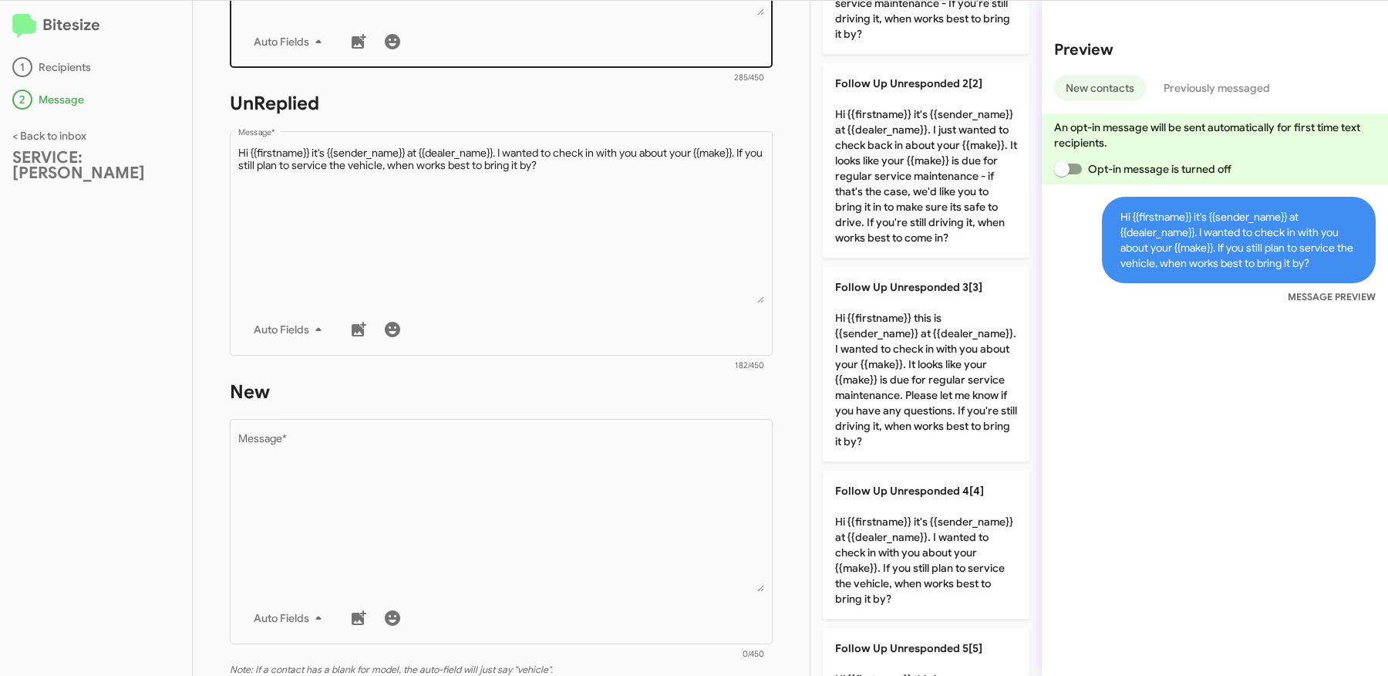
scroll to position [555, 0]
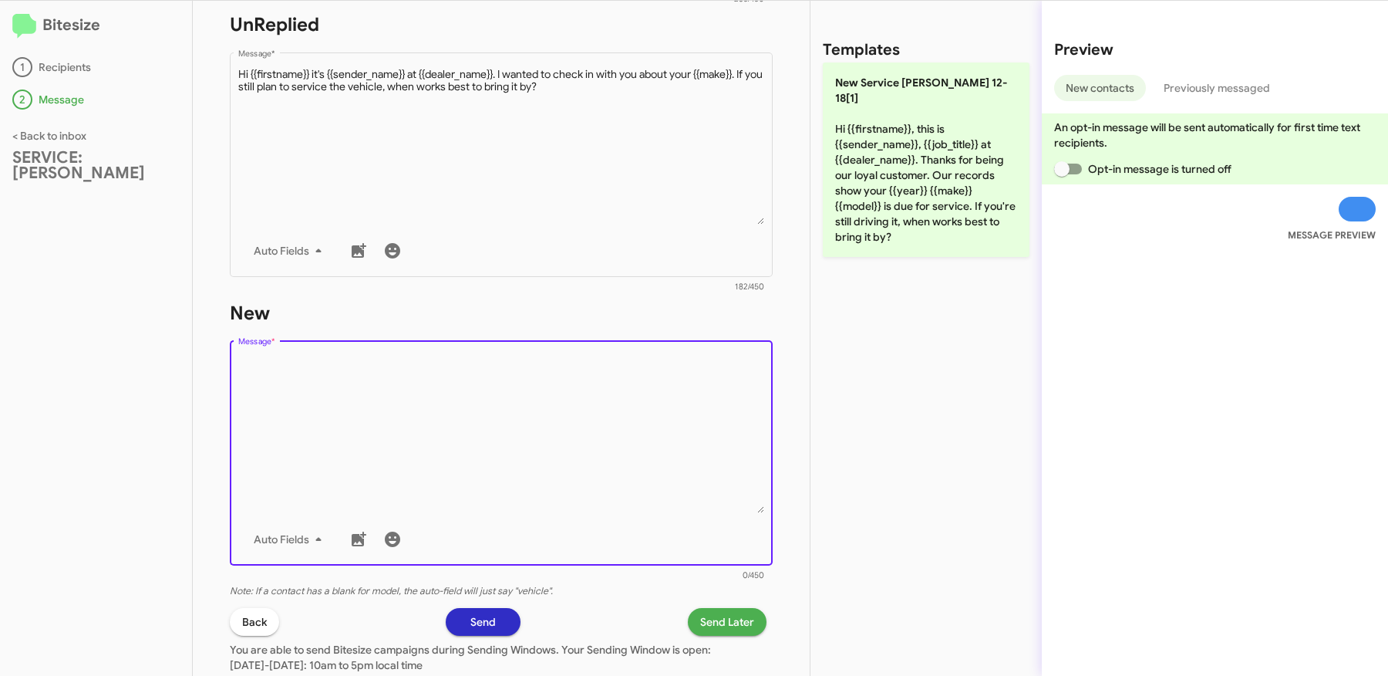
click at [406, 470] on textarea "Message *" at bounding box center [501, 434] width 527 height 157
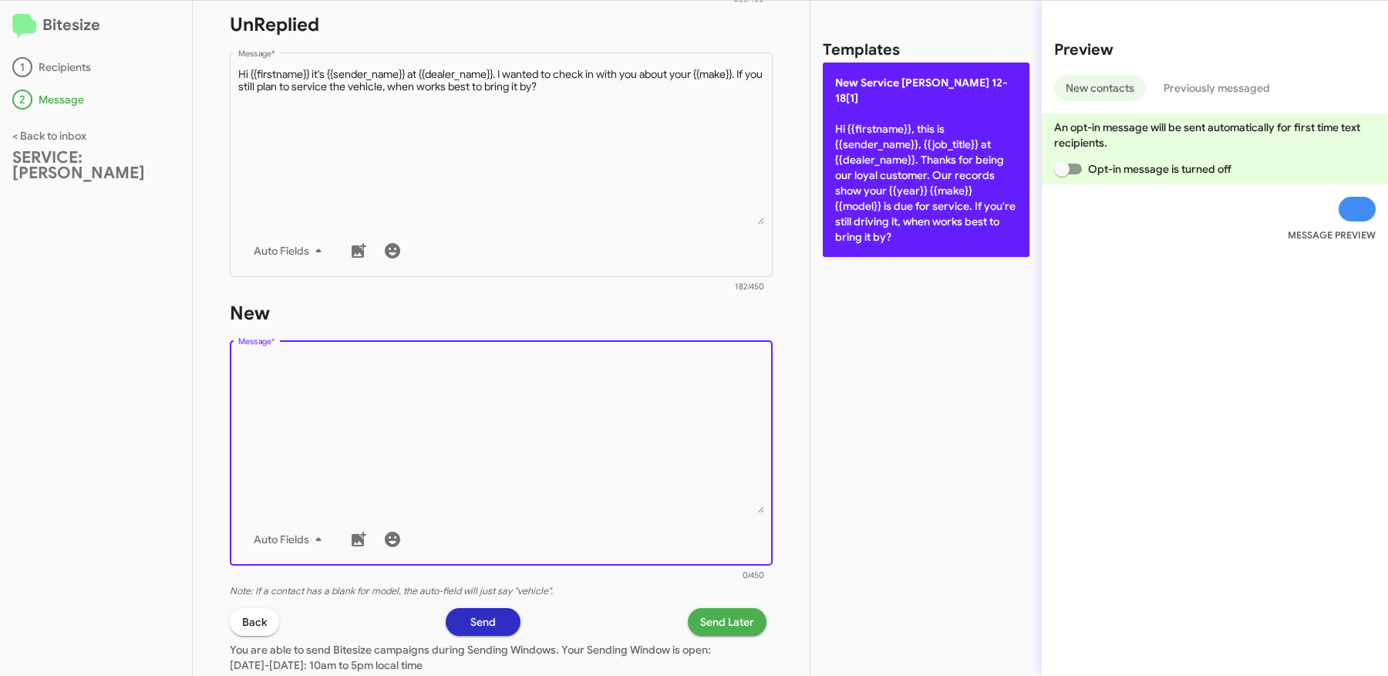
click at [868, 212] on p "New Service Don Ledford 12-18[1] Hi {{firstname}}, this is {{sender_name}}, {{j…" at bounding box center [926, 159] width 207 height 194
type textarea "Hi {{firstname}}, this is {{sender_name}}, {{job_title}} at {{dealer_name}}. Th…"
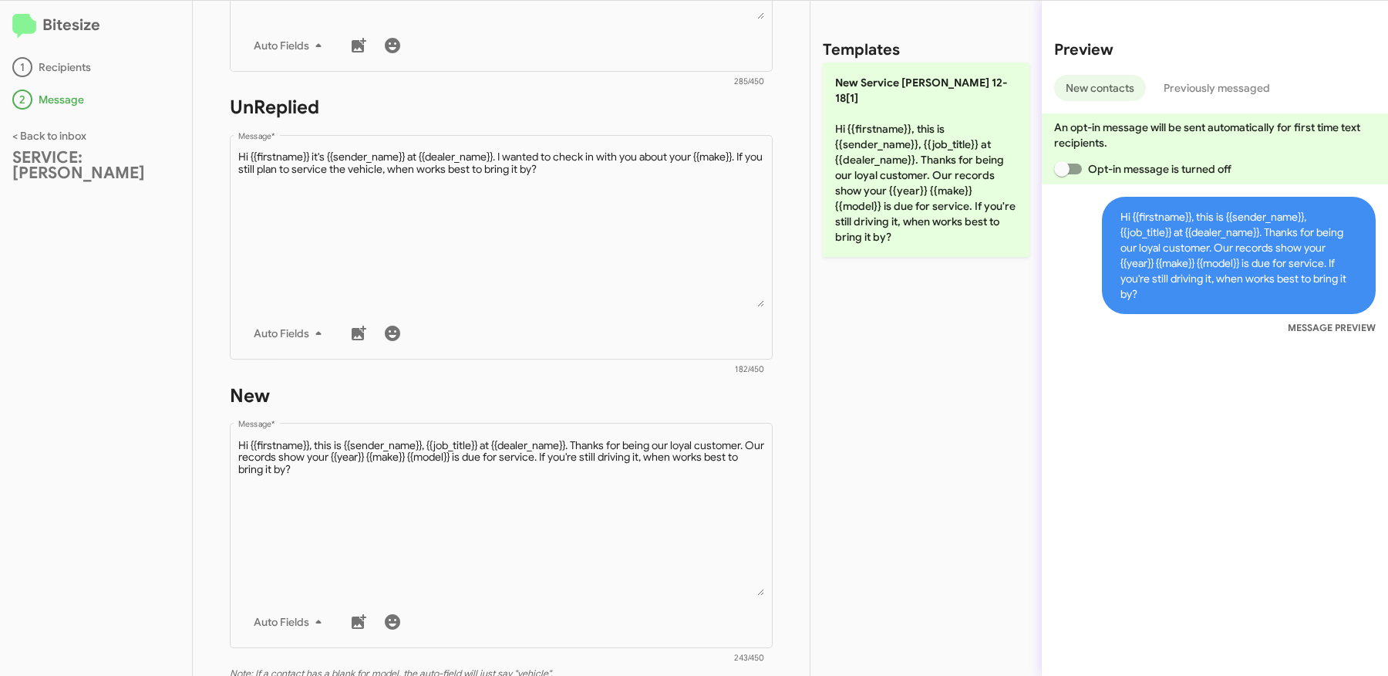
scroll to position [676, 0]
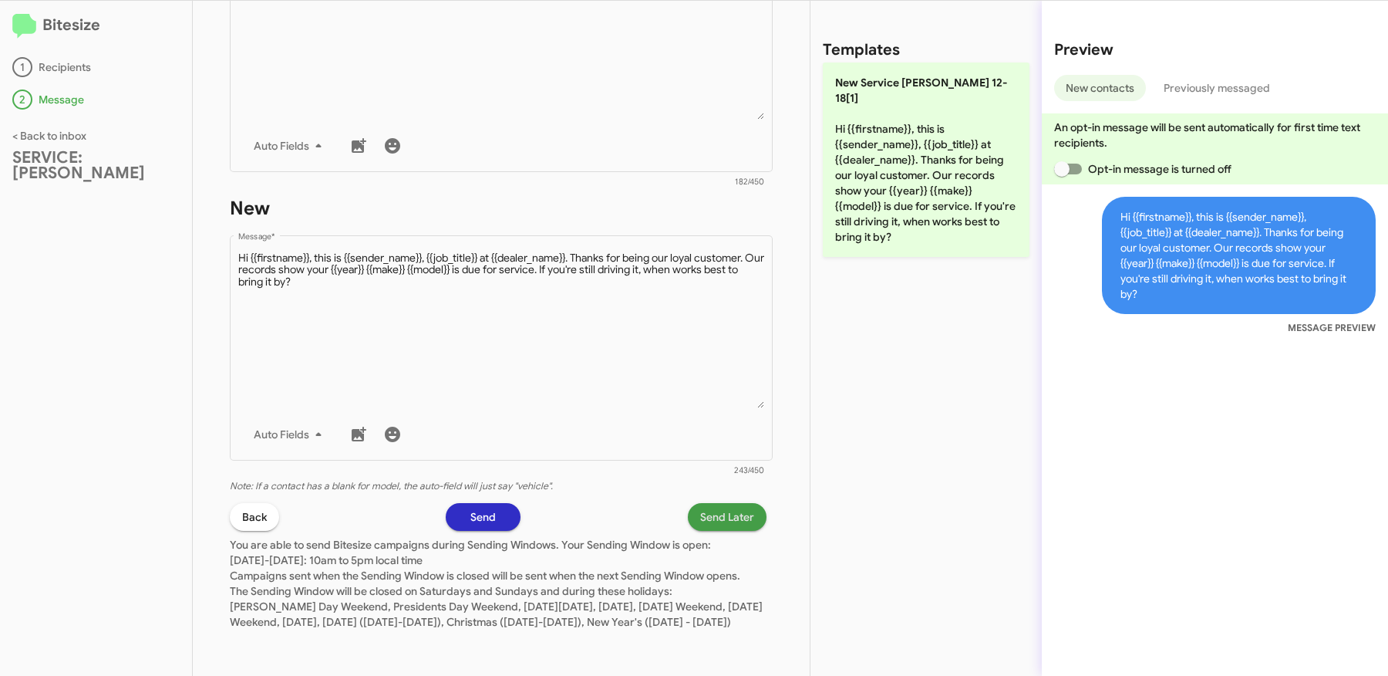
click at [748, 509] on span "Send Later" at bounding box center [727, 517] width 54 height 28
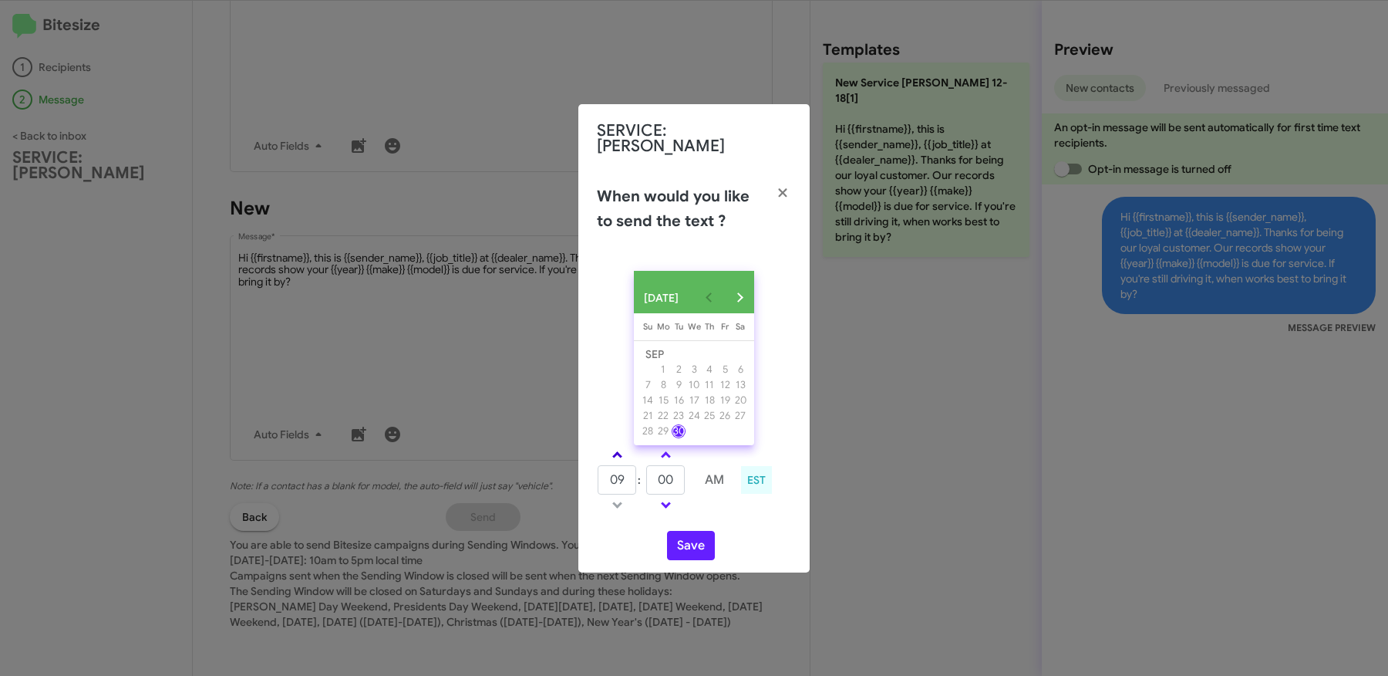
click at [623, 446] on link at bounding box center [617, 455] width 27 height 18
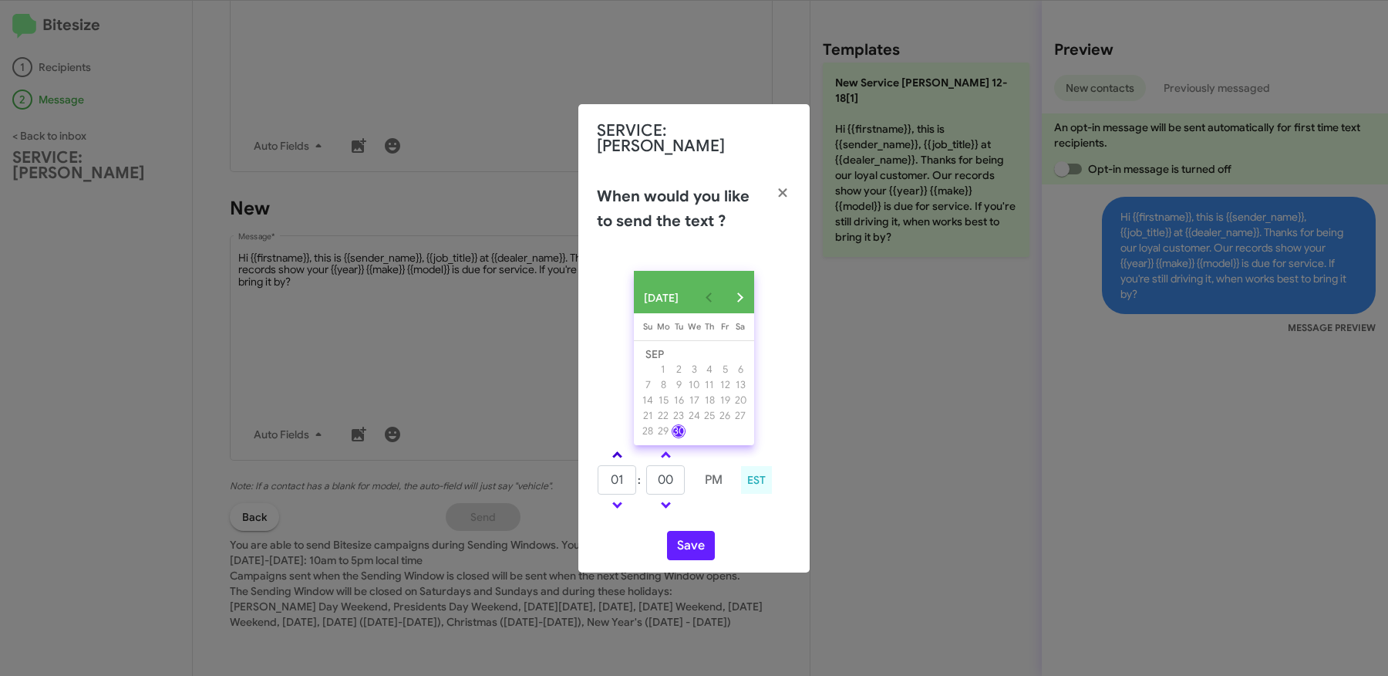
type input "02"
click at [672, 450] on link at bounding box center [666, 455] width 27 height 18
type input "10"
click at [692, 537] on button "Save" at bounding box center [691, 545] width 48 height 29
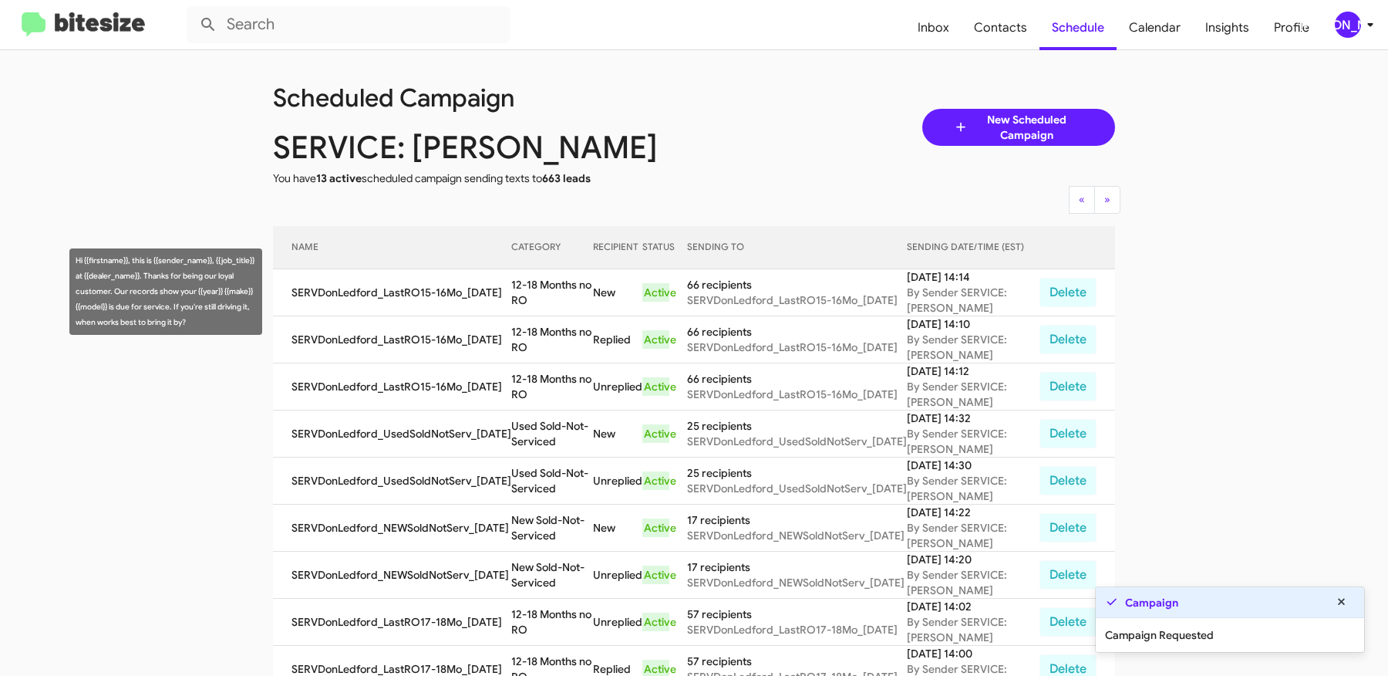
click at [513, 284] on td "12-18 Months no RO" at bounding box center [552, 292] width 82 height 47
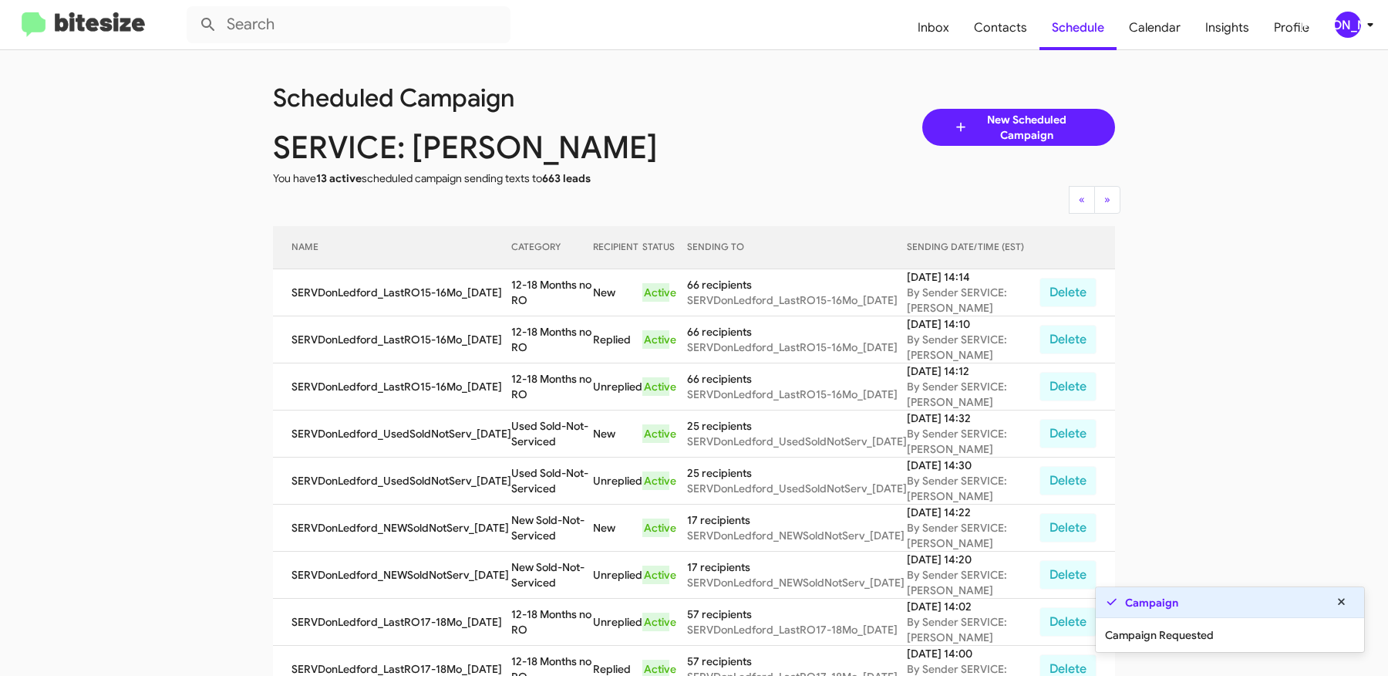
click at [513, 284] on td "12-18 Months no RO" at bounding box center [552, 292] width 82 height 47
click at [527, 300] on td "12-18 Months no RO" at bounding box center [552, 292] width 82 height 47
copy td "12-18 Months no RO"
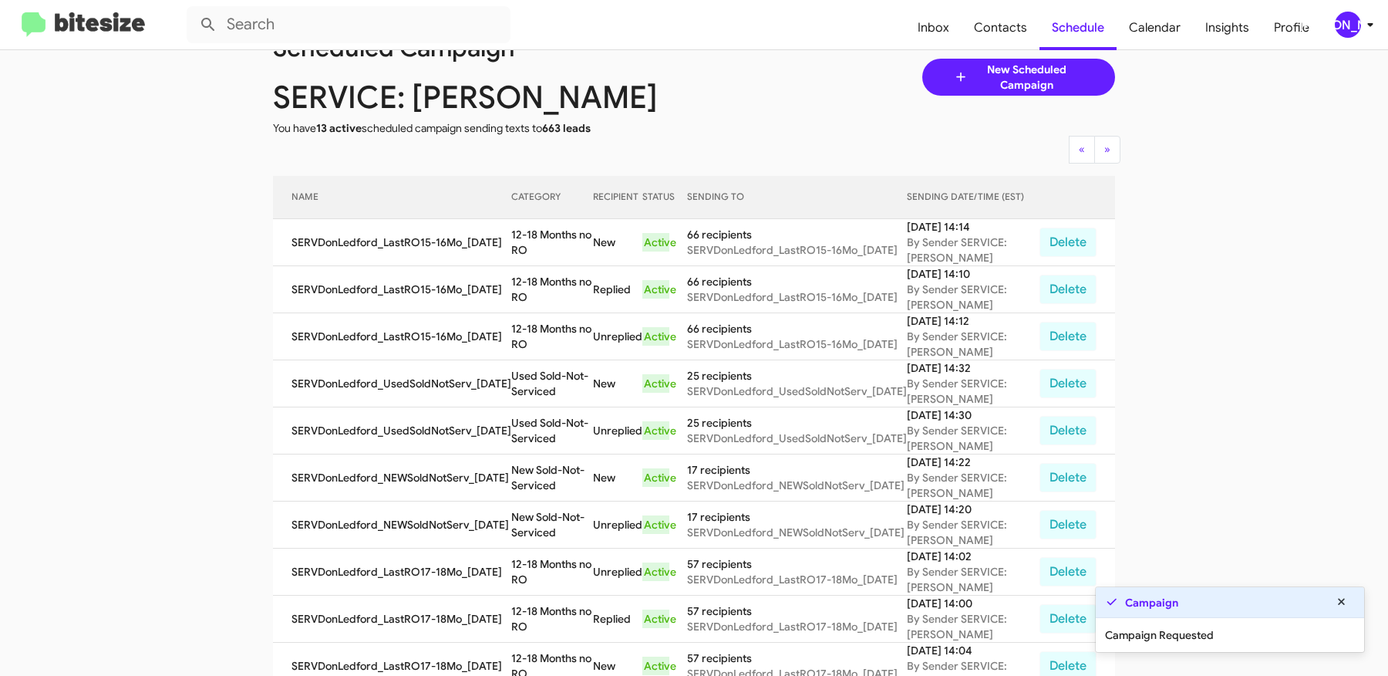
scroll to position [48, 0]
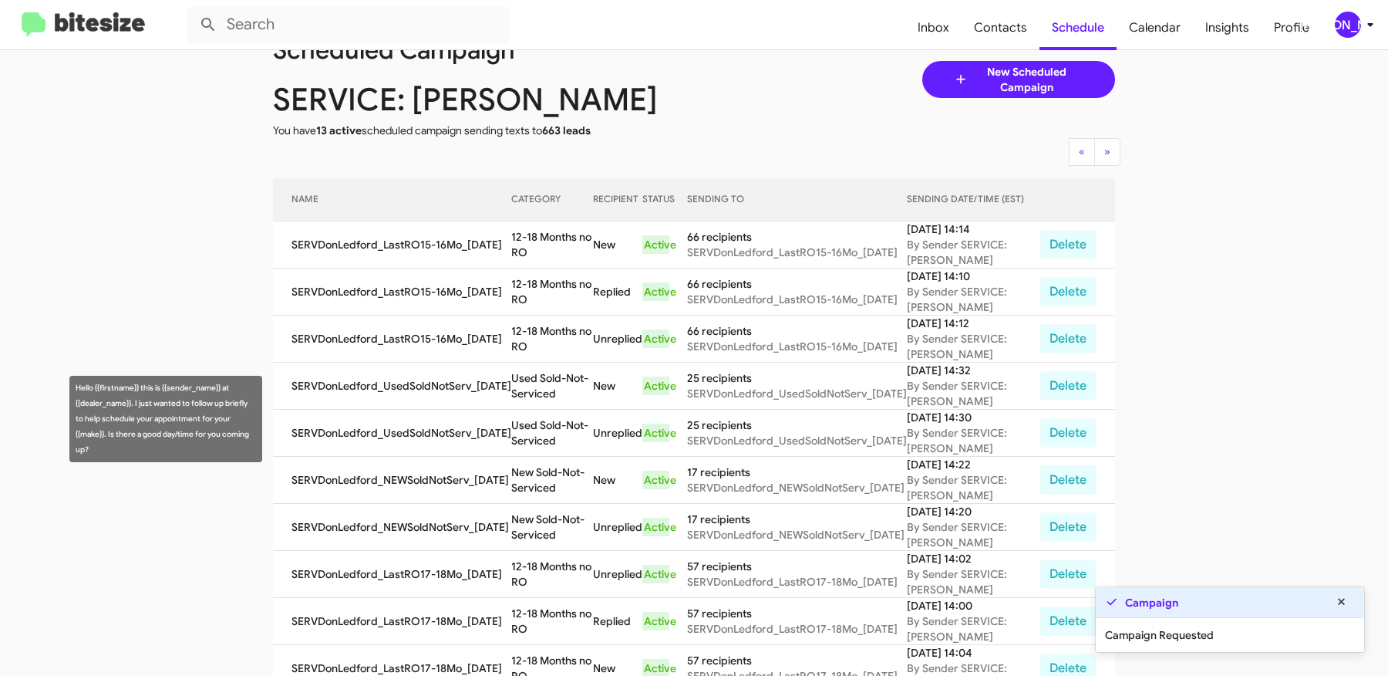
copy td "12-18 Months no RO"
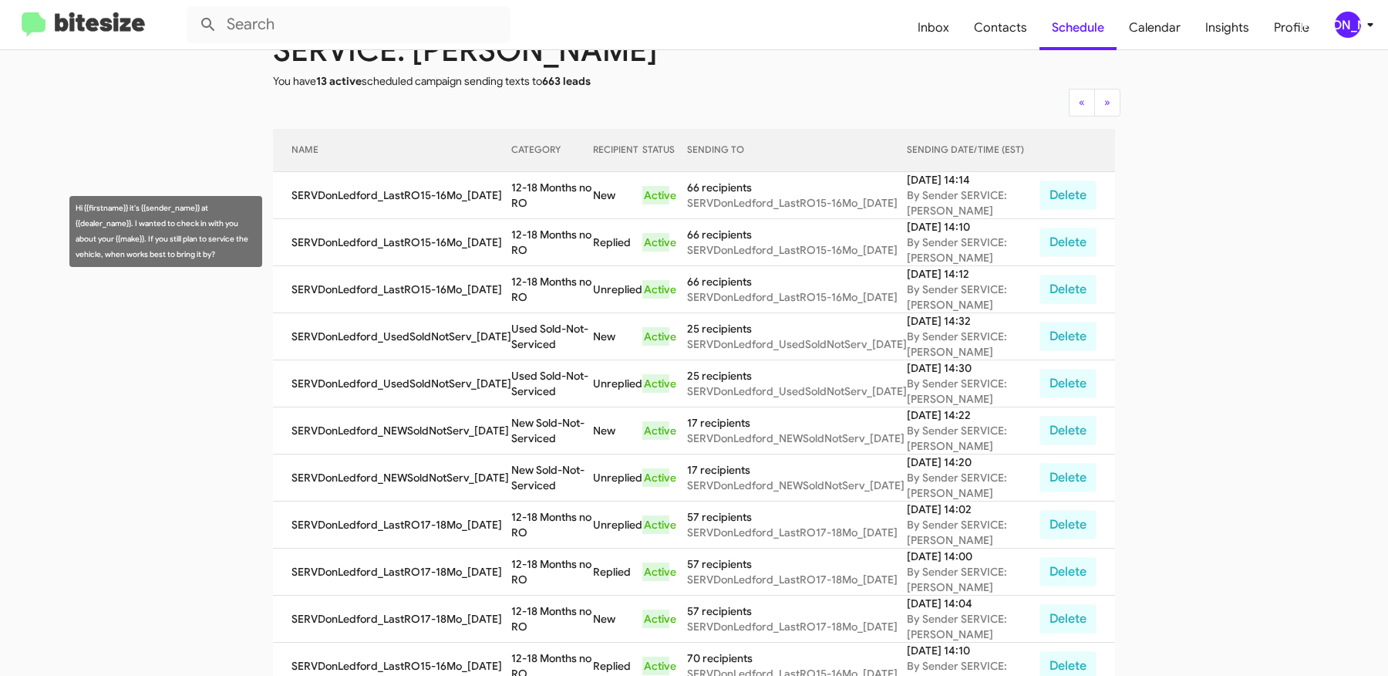
scroll to position [93, 0]
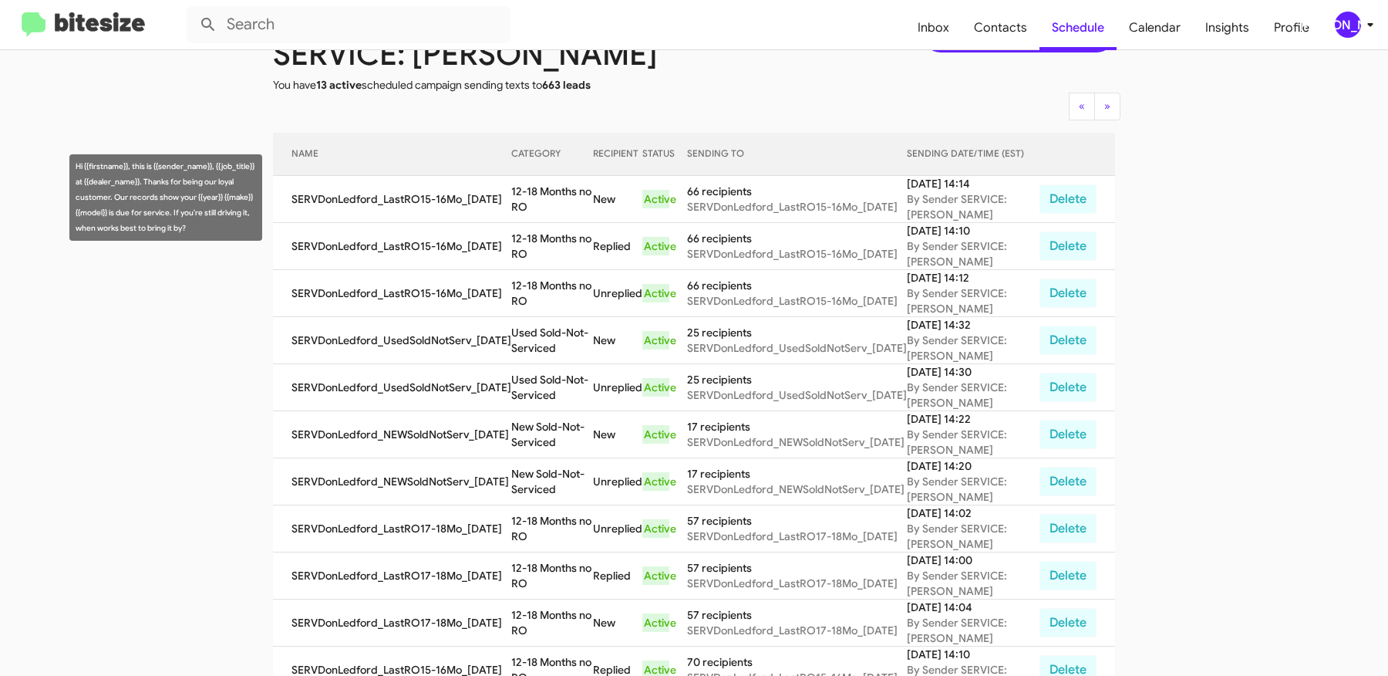
copy td "12-18 Months no RO"
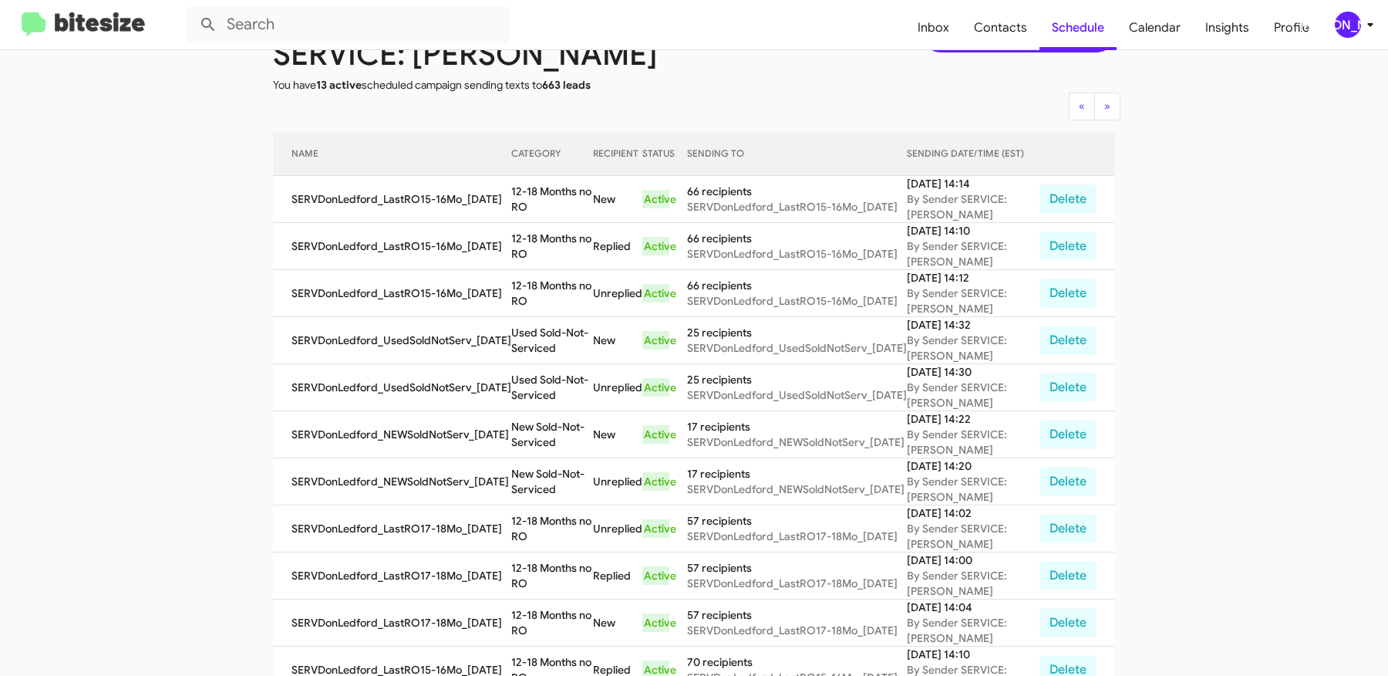
click at [115, 283] on app-scheduler "Scheduled Campaign SERVICE: Don Ledford You have 13 active scheduled campaign s…" at bounding box center [694, 546] width 1388 height 1179
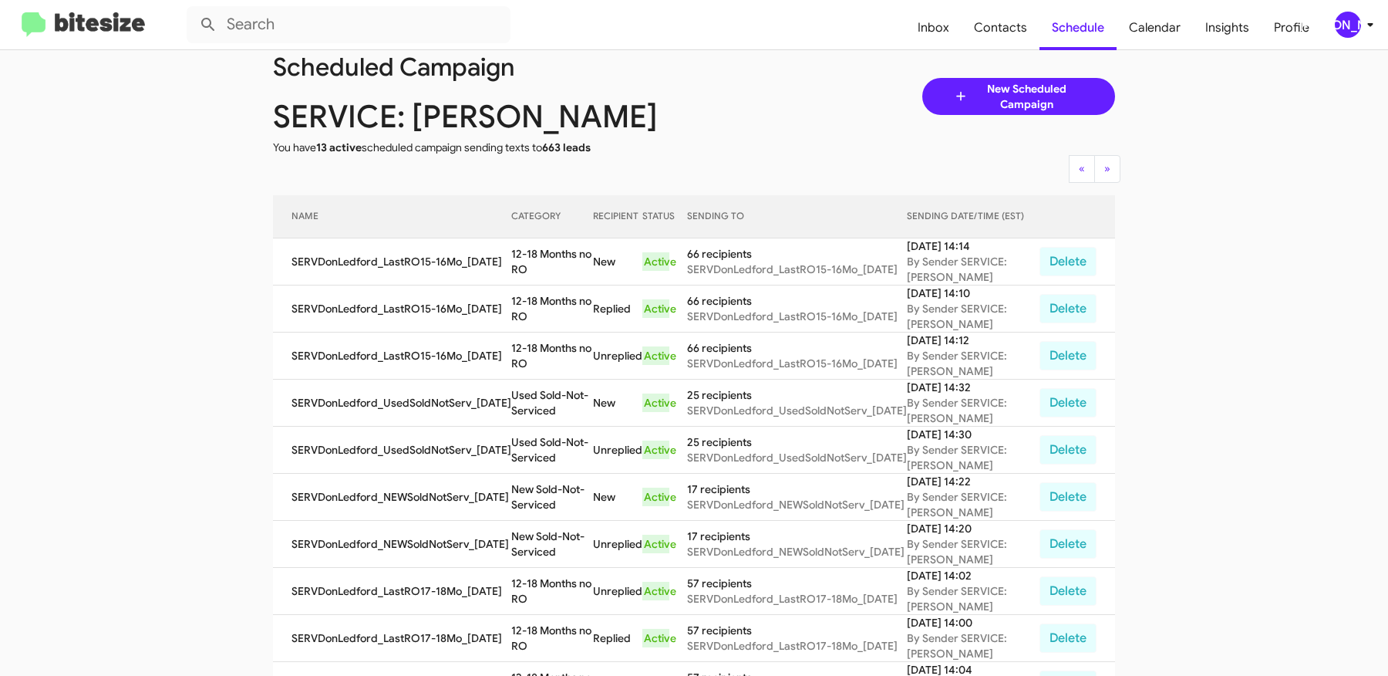
scroll to position [0, 0]
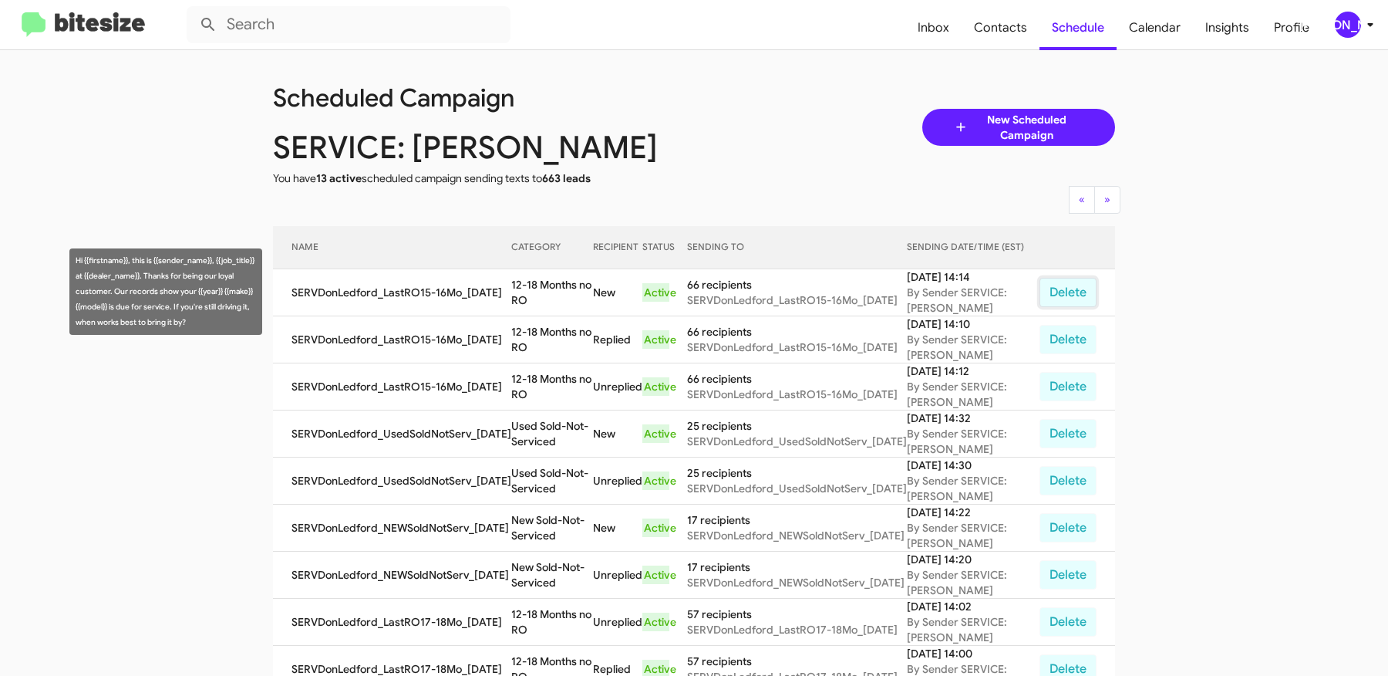
click at [1078, 293] on button "Delete" at bounding box center [1068, 292] width 57 height 29
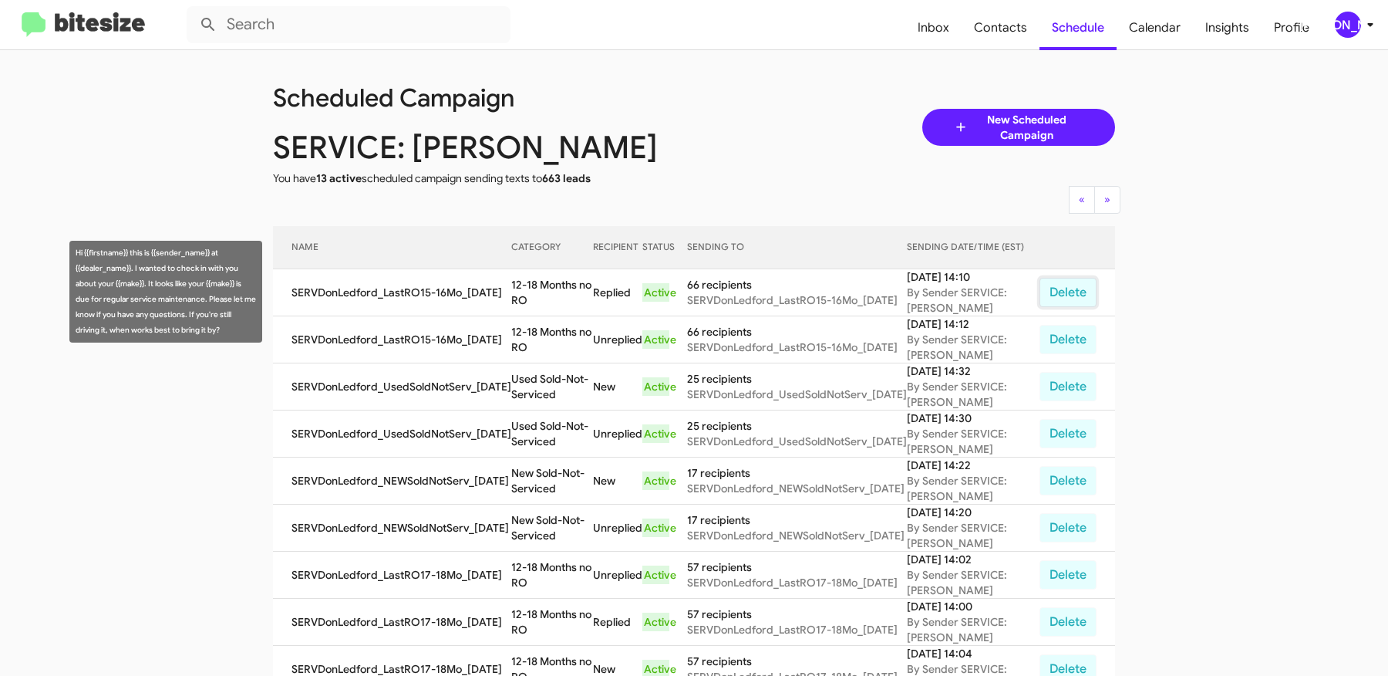
click at [1072, 292] on button "Delete" at bounding box center [1068, 292] width 57 height 29
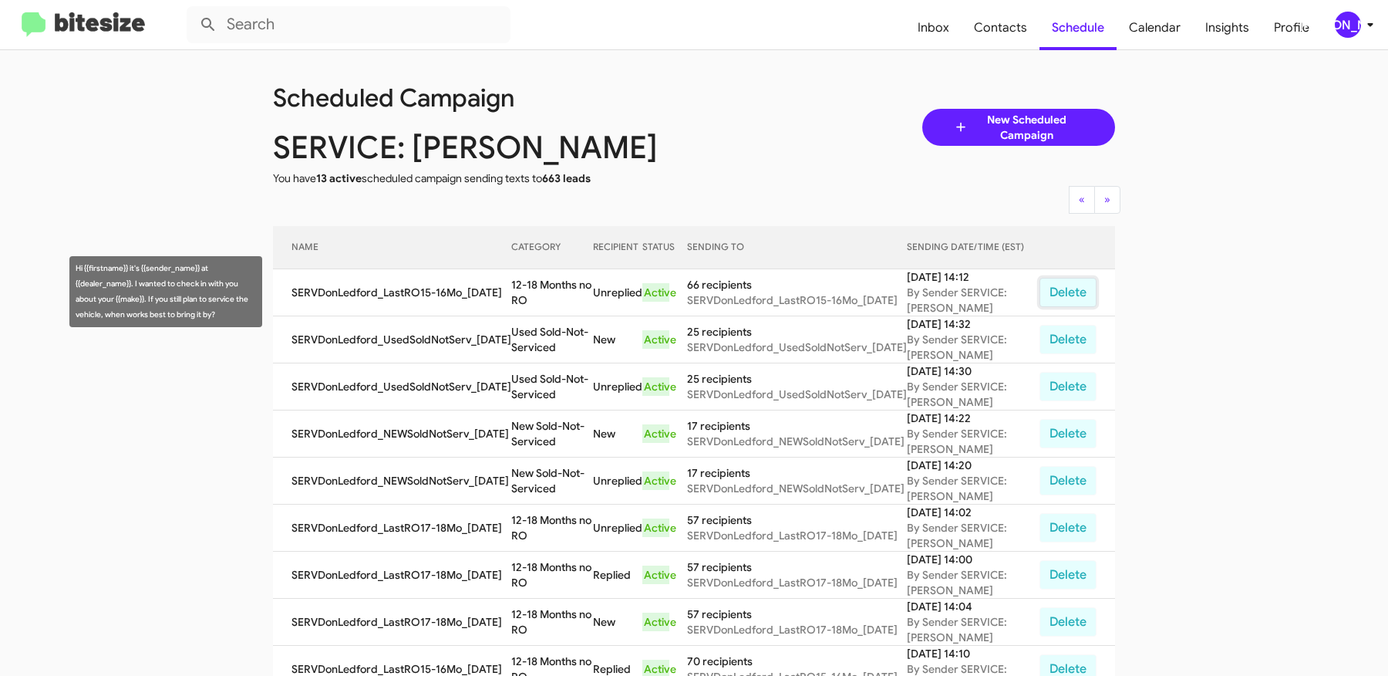
click at [1073, 292] on button "Delete" at bounding box center [1068, 292] width 57 height 29
